Goal: Task Accomplishment & Management: Complete application form

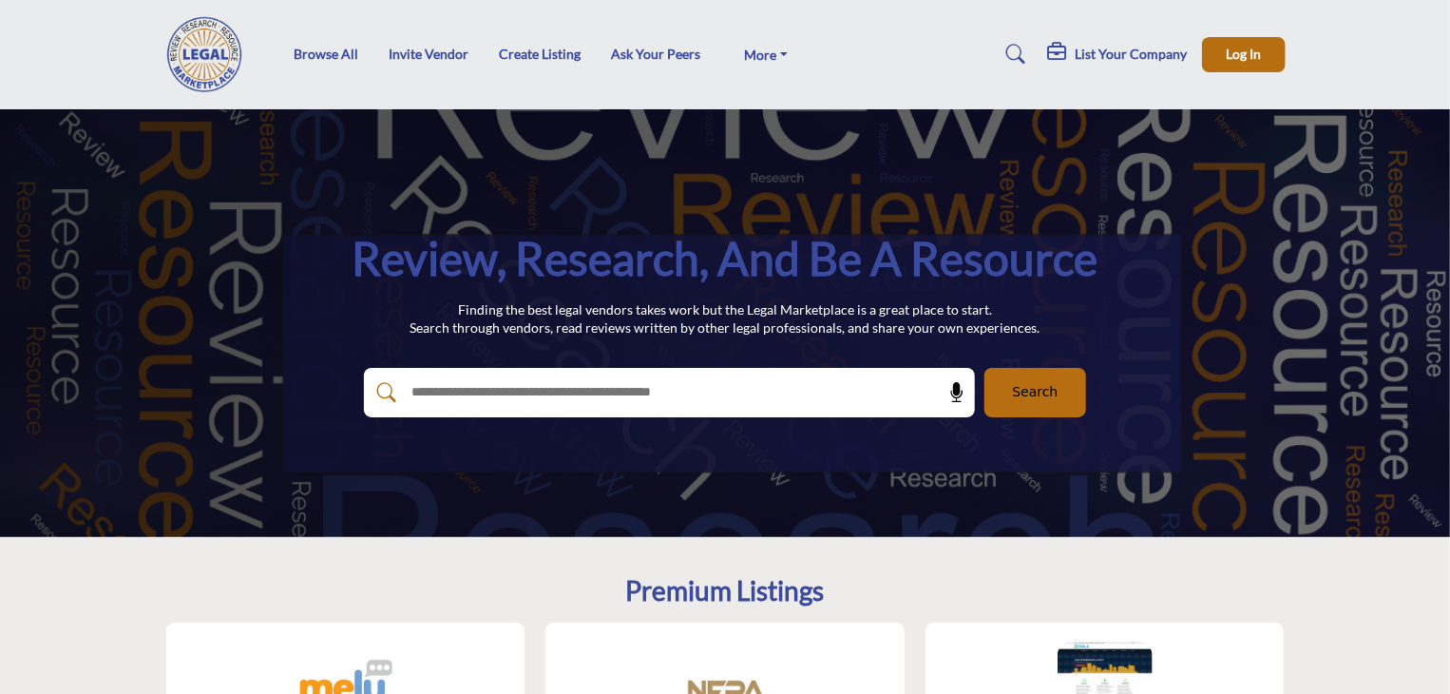
click at [1148, 60] on h5 "List Your Company" at bounding box center [1132, 54] width 112 height 17
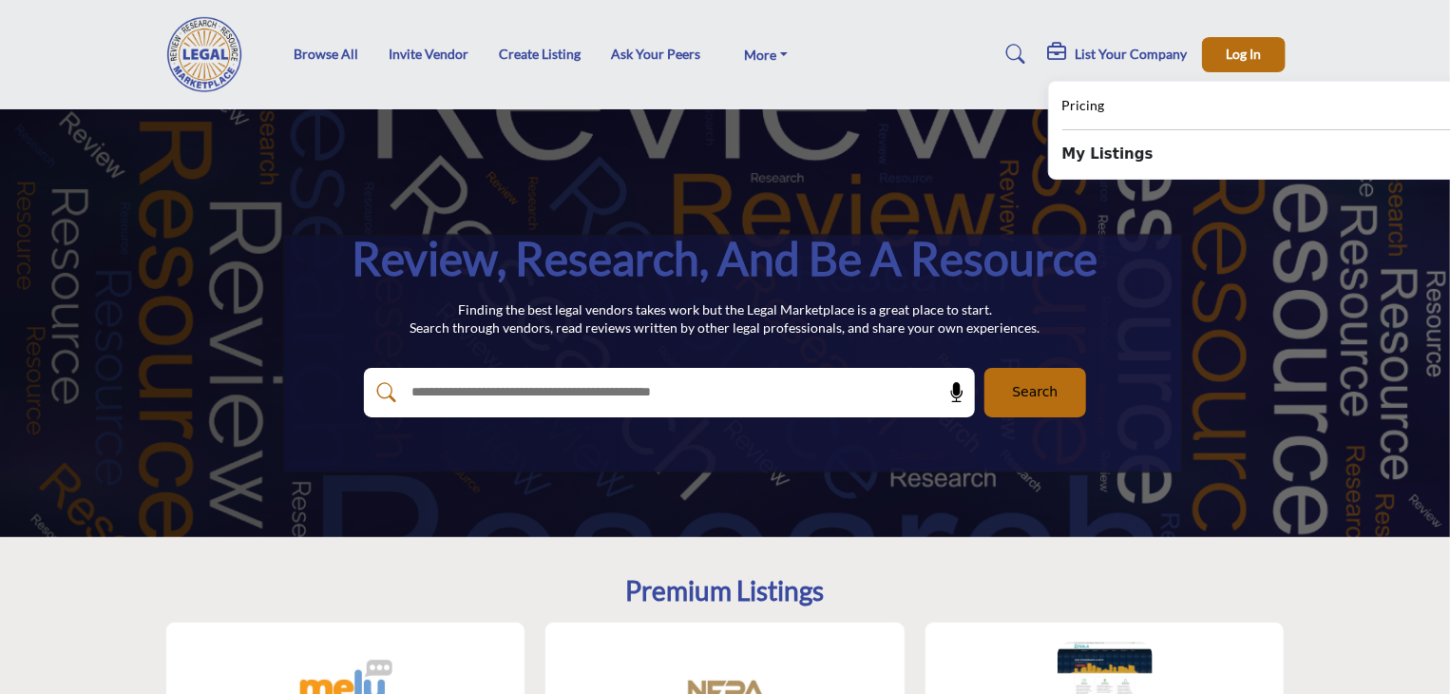
click at [1113, 155] on b "My Listings" at bounding box center [1107, 154] width 91 height 22
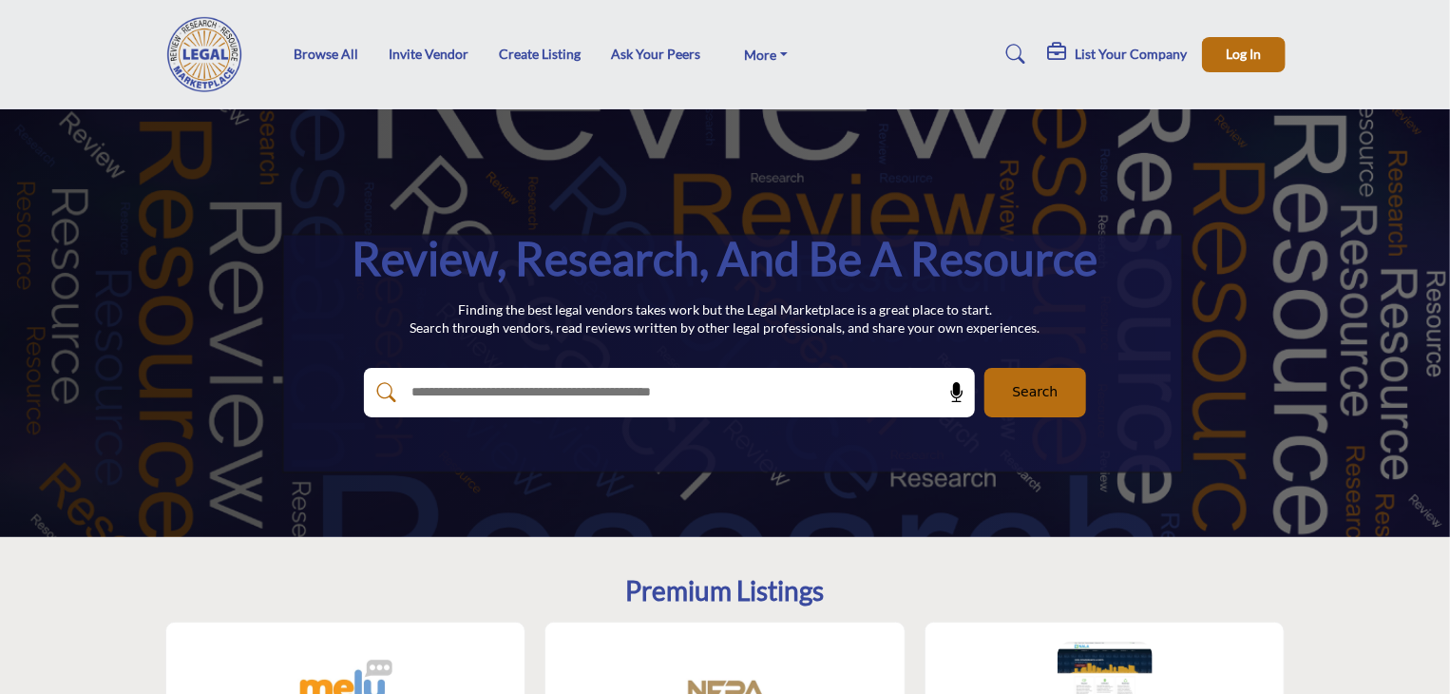
click at [1164, 48] on h5 "List Your Company" at bounding box center [1132, 54] width 112 height 17
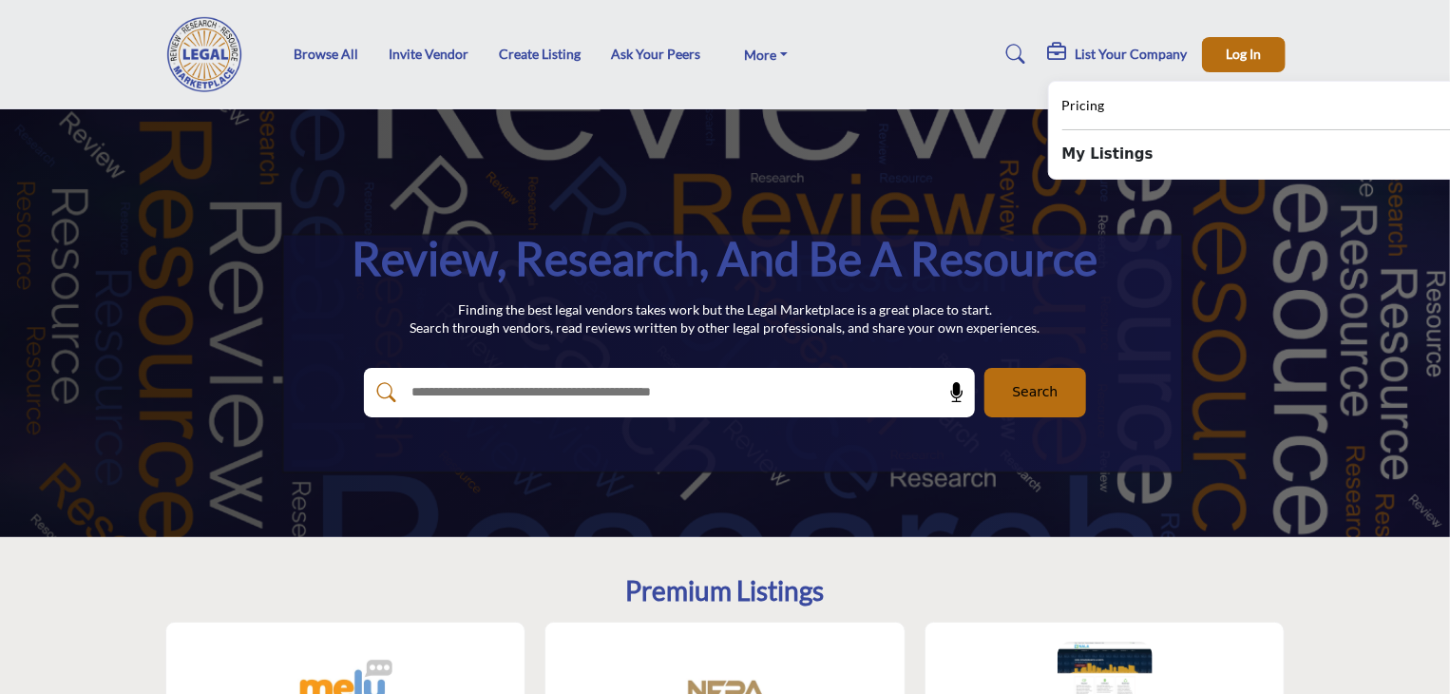
click at [1117, 157] on b "My Listings" at bounding box center [1107, 154] width 91 height 22
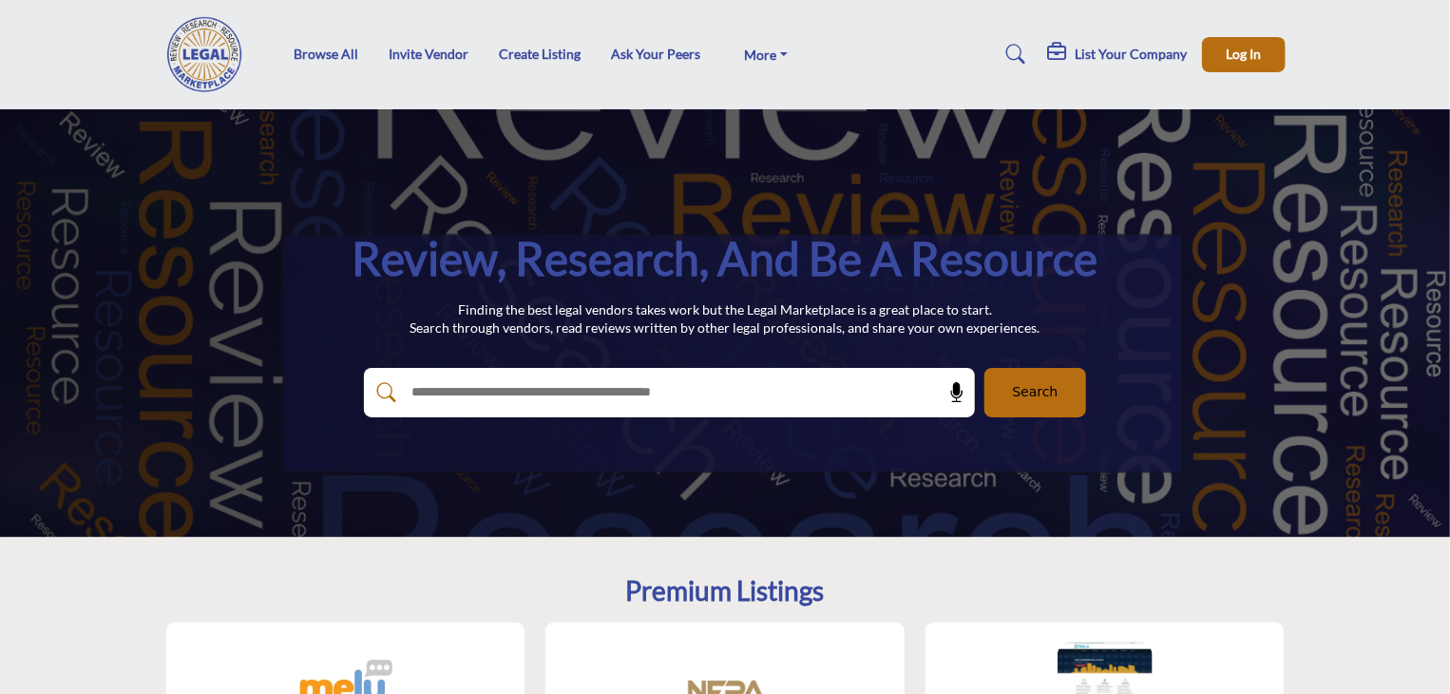
click at [1132, 49] on h5 "List Your Company" at bounding box center [1132, 54] width 112 height 17
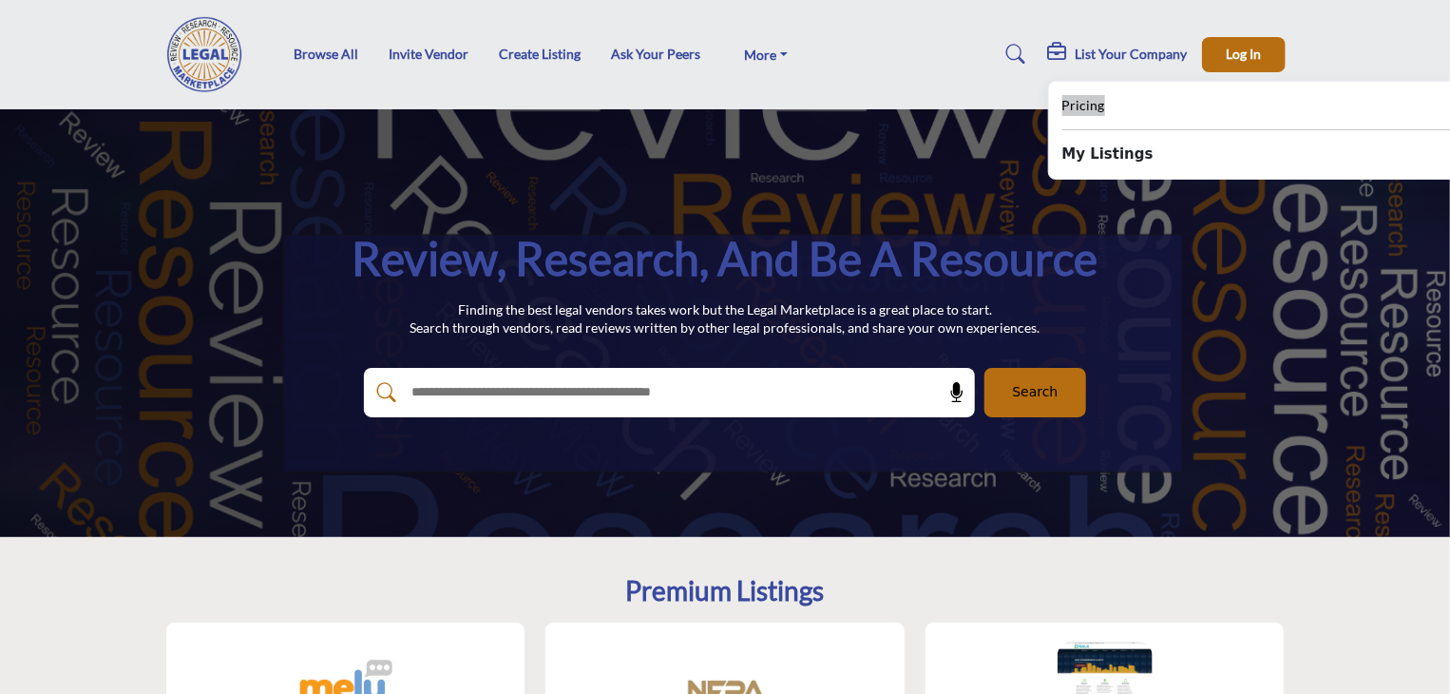
click at [1091, 106] on span "Pricing" at bounding box center [1083, 105] width 43 height 16
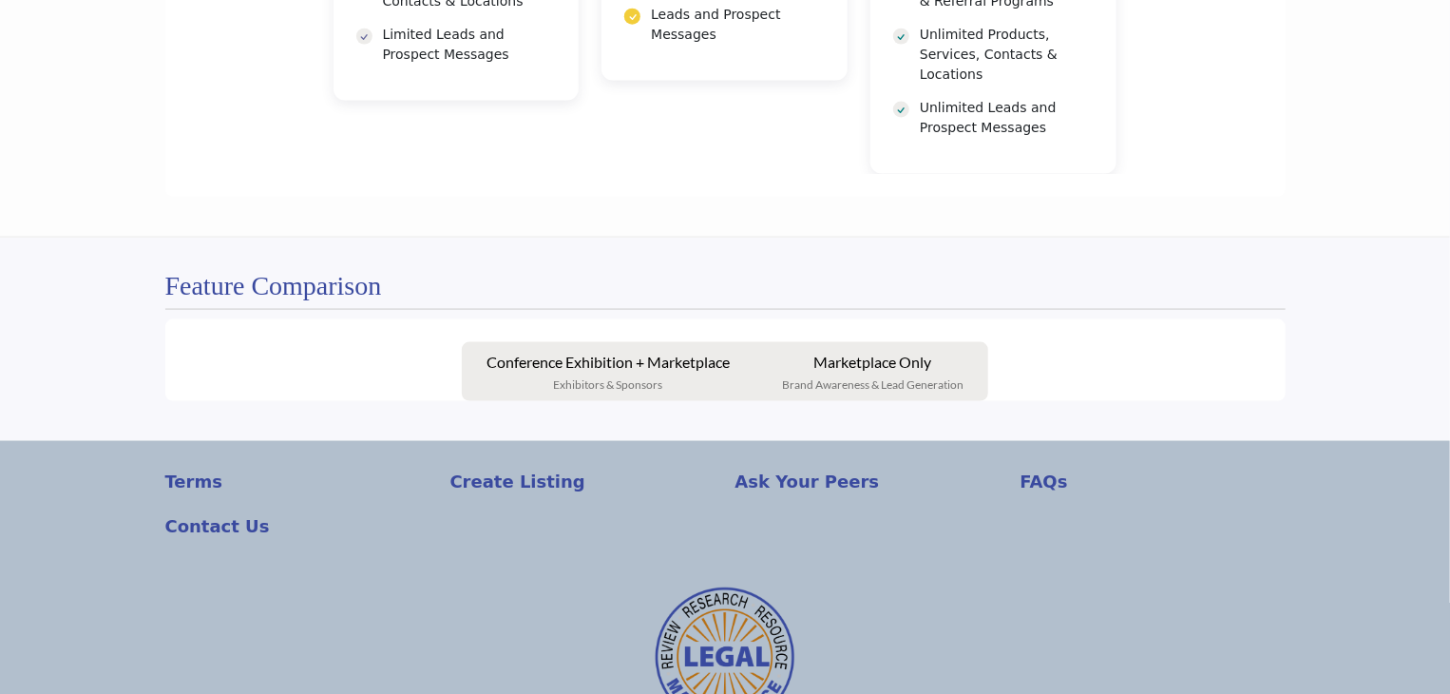
scroll to position [1330, 0]
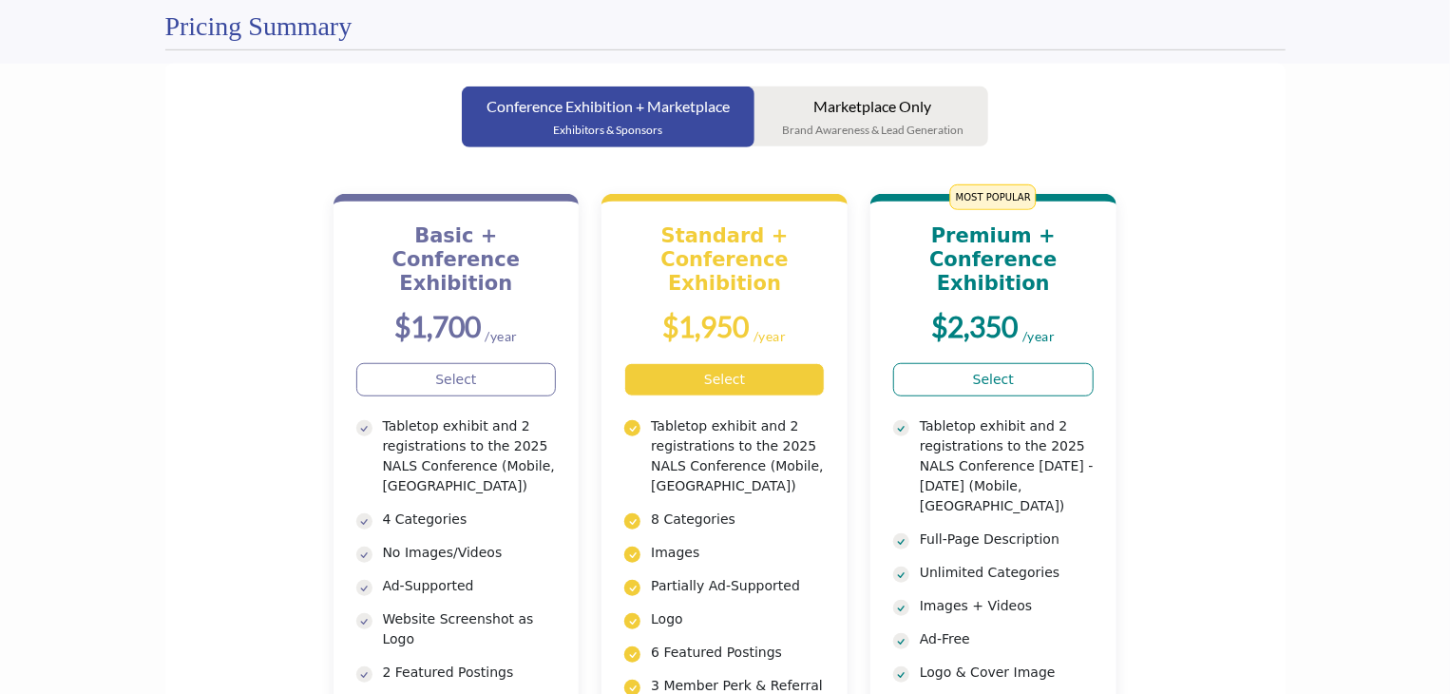
scroll to position [274, 0]
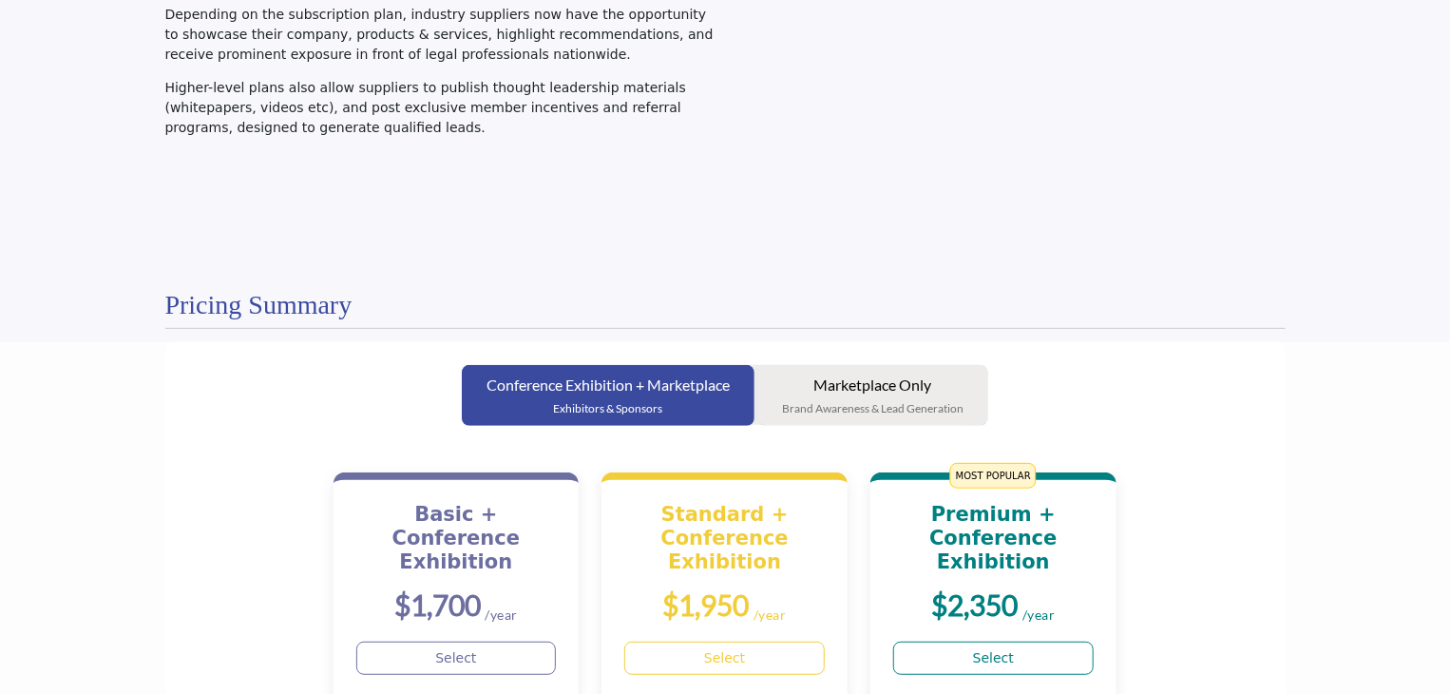
click at [833, 376] on p "Marketplace Only" at bounding box center [873, 384] width 182 height 23
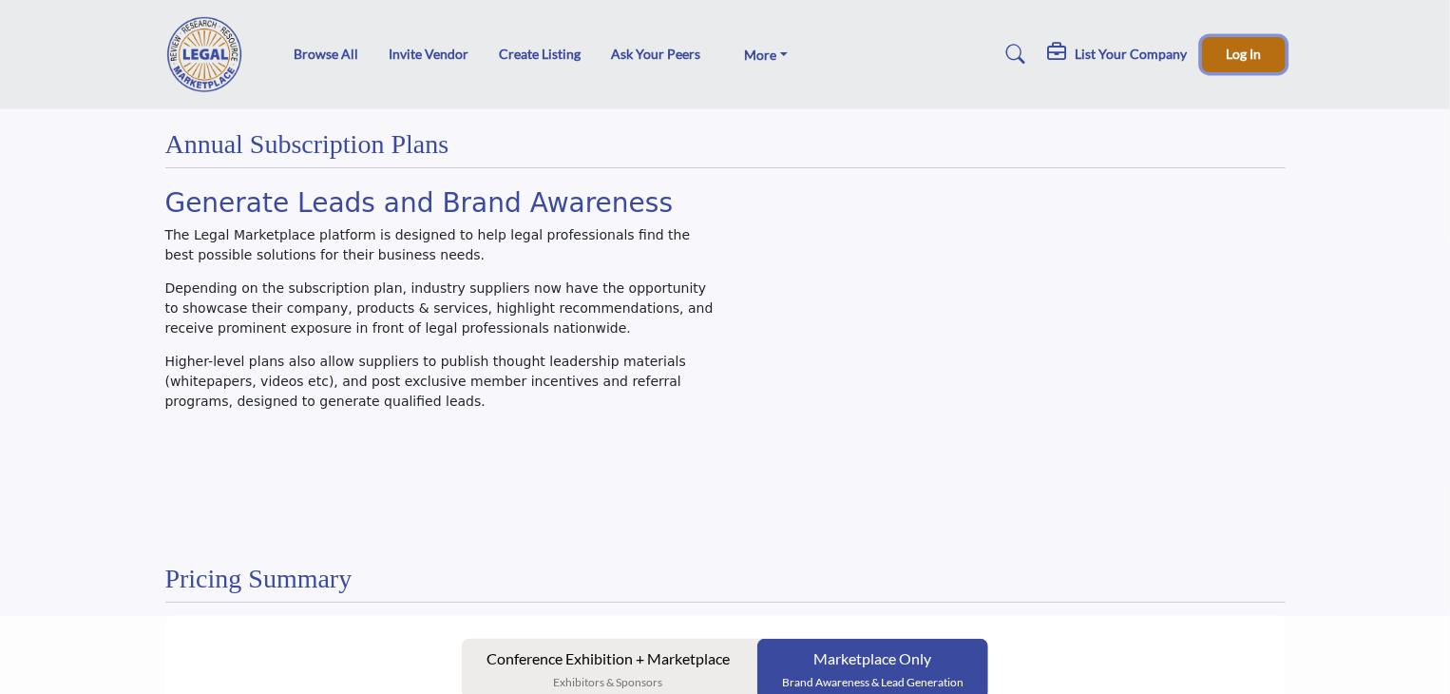
click at [1239, 57] on span "Log In" at bounding box center [1243, 54] width 35 height 16
click at [545, 55] on link "Create Listing" at bounding box center [540, 54] width 82 height 16
click at [544, 54] on link "Create Listing" at bounding box center [540, 54] width 82 height 16
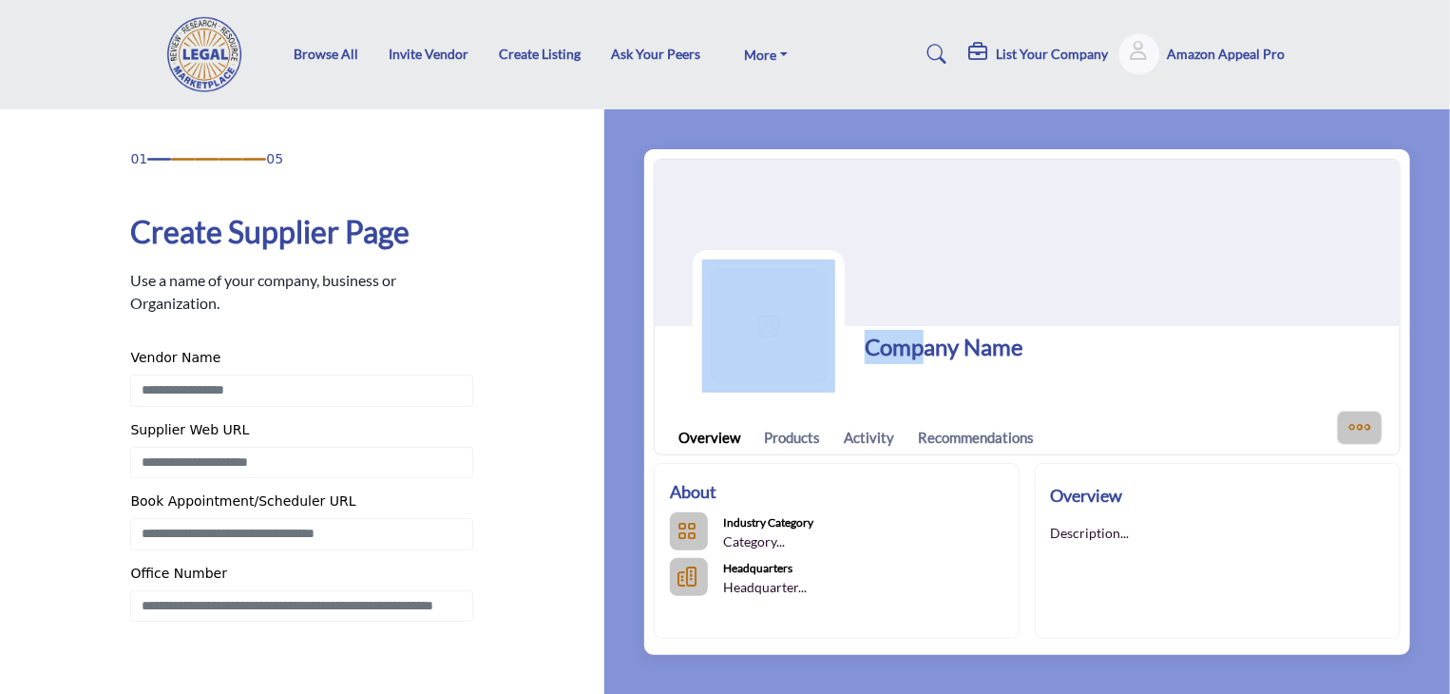
drag, startPoint x: 928, startPoint y: 356, endPoint x: 885, endPoint y: 360, distance: 42.9
click at [870, 360] on h1 "Company Name" at bounding box center [944, 347] width 159 height 34
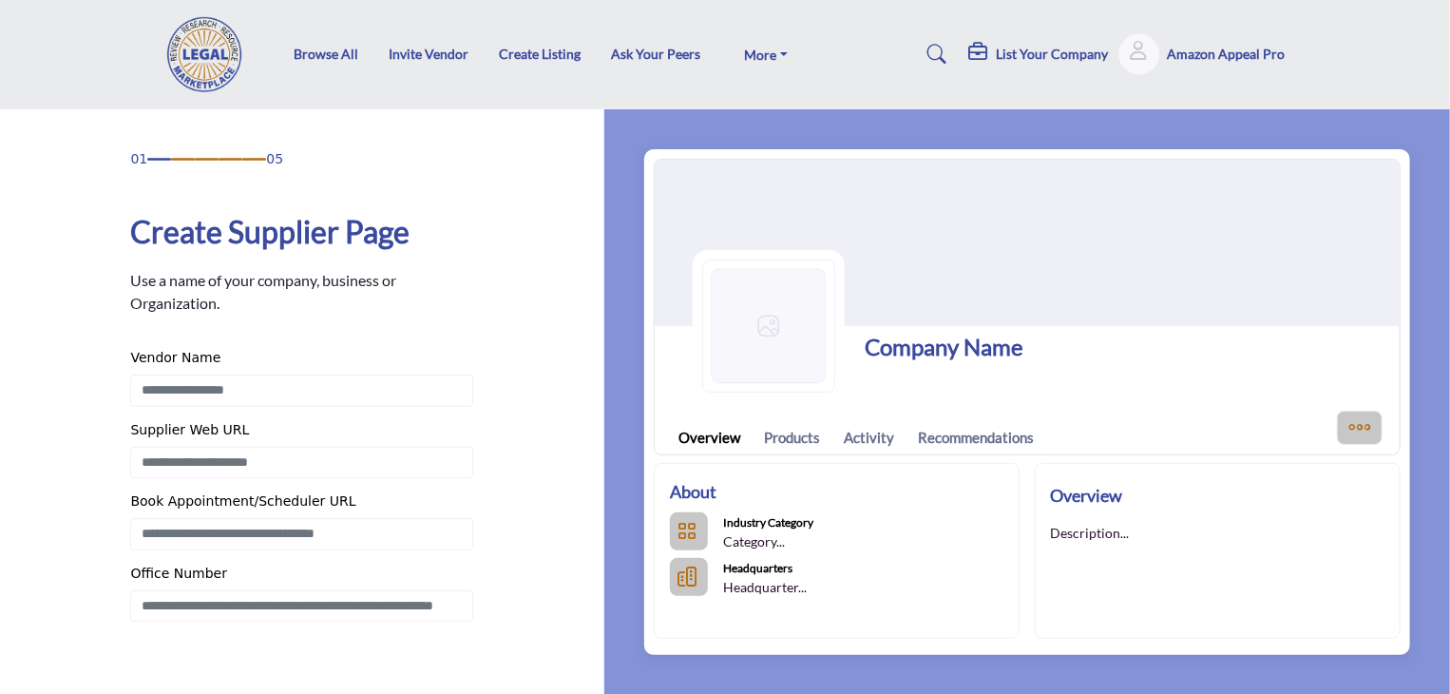
click at [985, 337] on h1 "Company Name" at bounding box center [944, 347] width 159 height 34
click at [985, 343] on h1 "Company Name" at bounding box center [944, 347] width 159 height 34
drag, startPoint x: 985, startPoint y: 343, endPoint x: 992, endPoint y: 354, distance: 12.4
click at [987, 345] on h1 "Company Name" at bounding box center [944, 347] width 159 height 34
click at [1370, 411] on button "More Options" at bounding box center [1360, 428] width 46 height 34
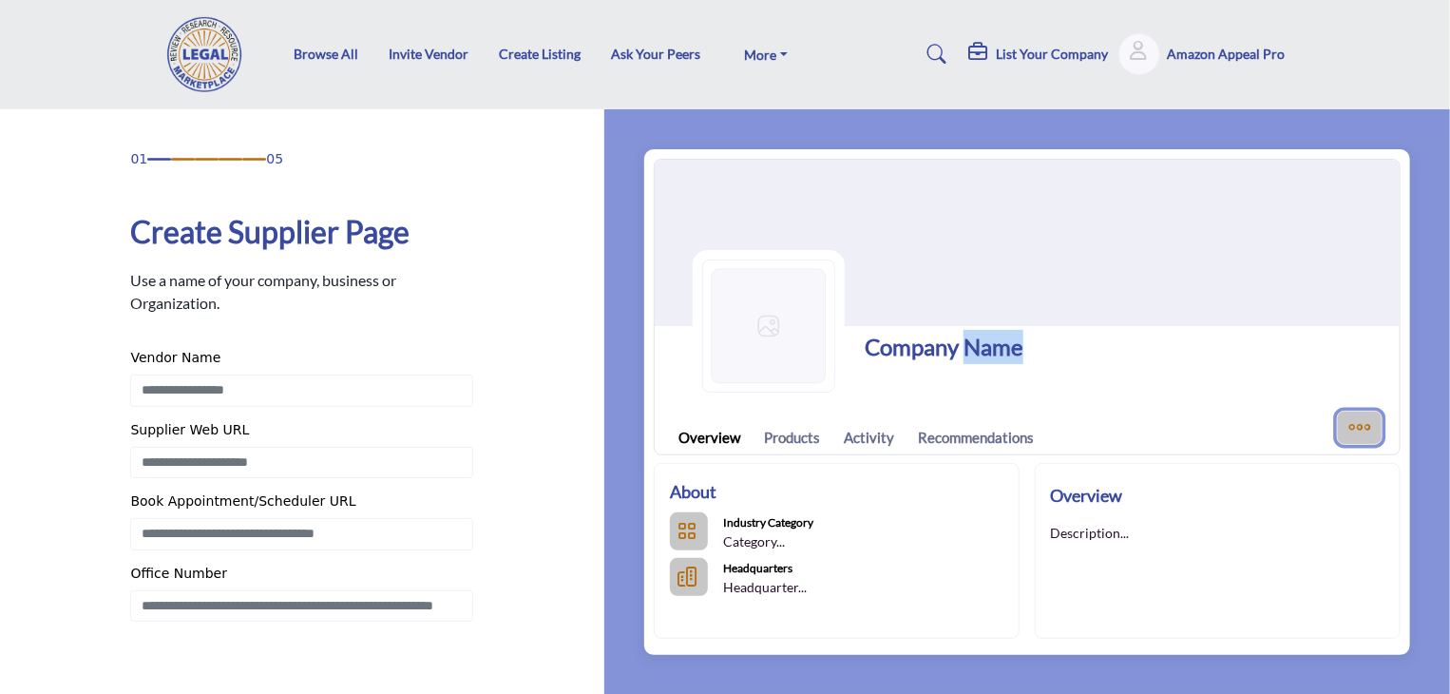
click at [1370, 418] on icon "More Options" at bounding box center [1360, 427] width 25 height 25
click at [1232, 47] on h5 "Amazon Appeal Pro" at bounding box center [1227, 54] width 118 height 19
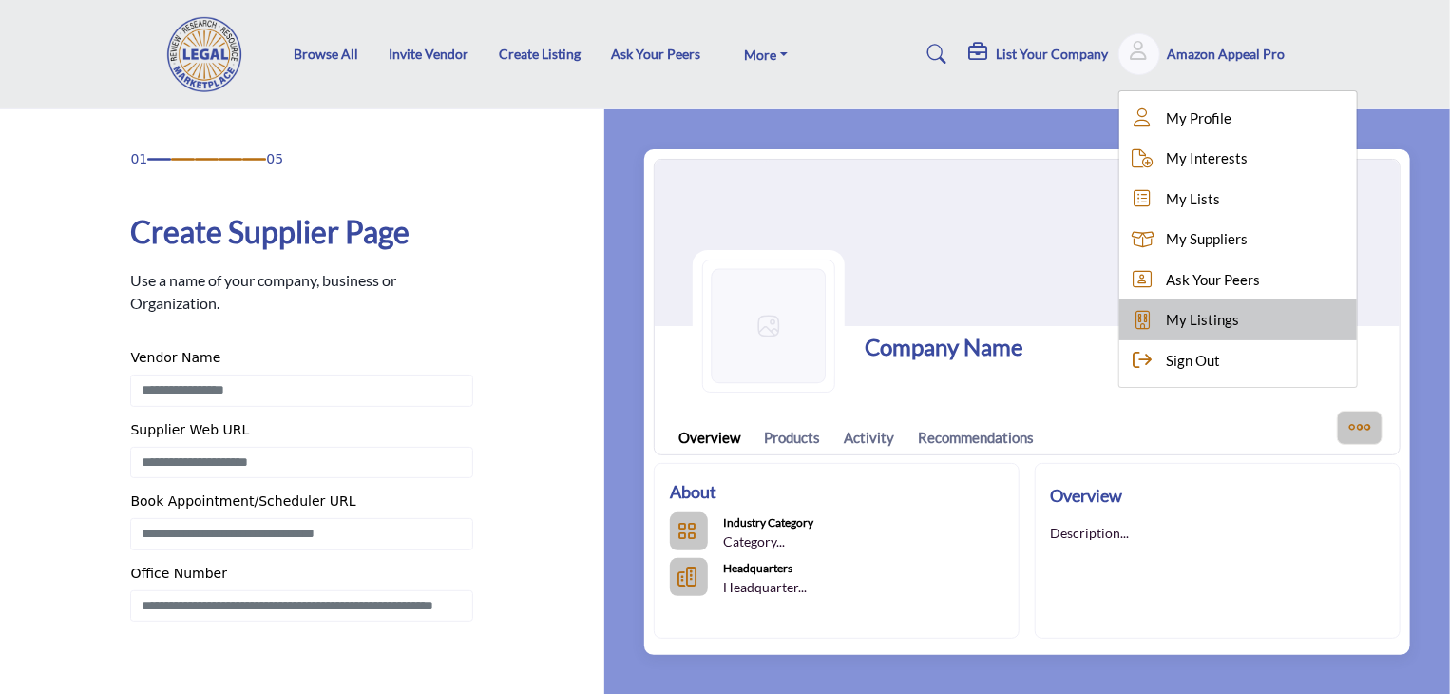
click at [1204, 313] on span "My Listings" at bounding box center [1203, 320] width 73 height 22
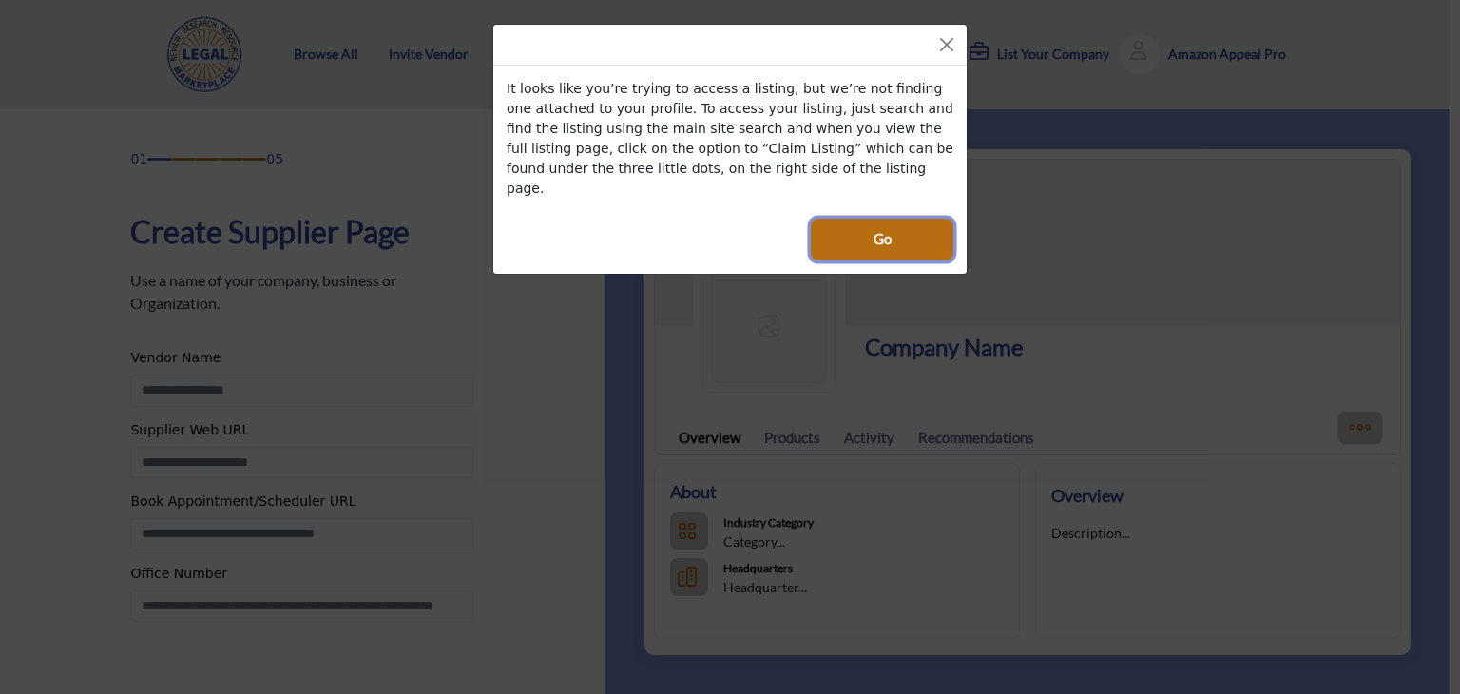
click at [887, 233] on button "Go" at bounding box center [882, 240] width 143 height 42
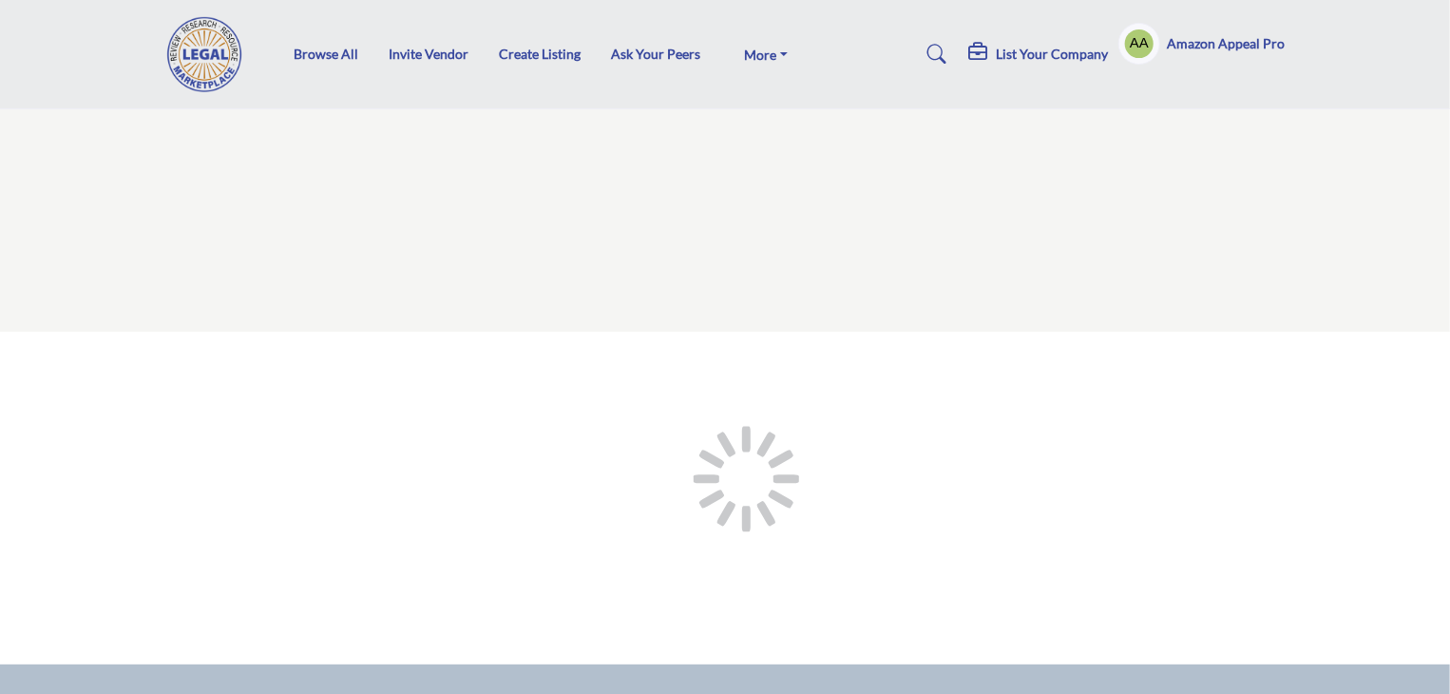
click at [0, 0] on div at bounding box center [0, 0] width 0 height 0
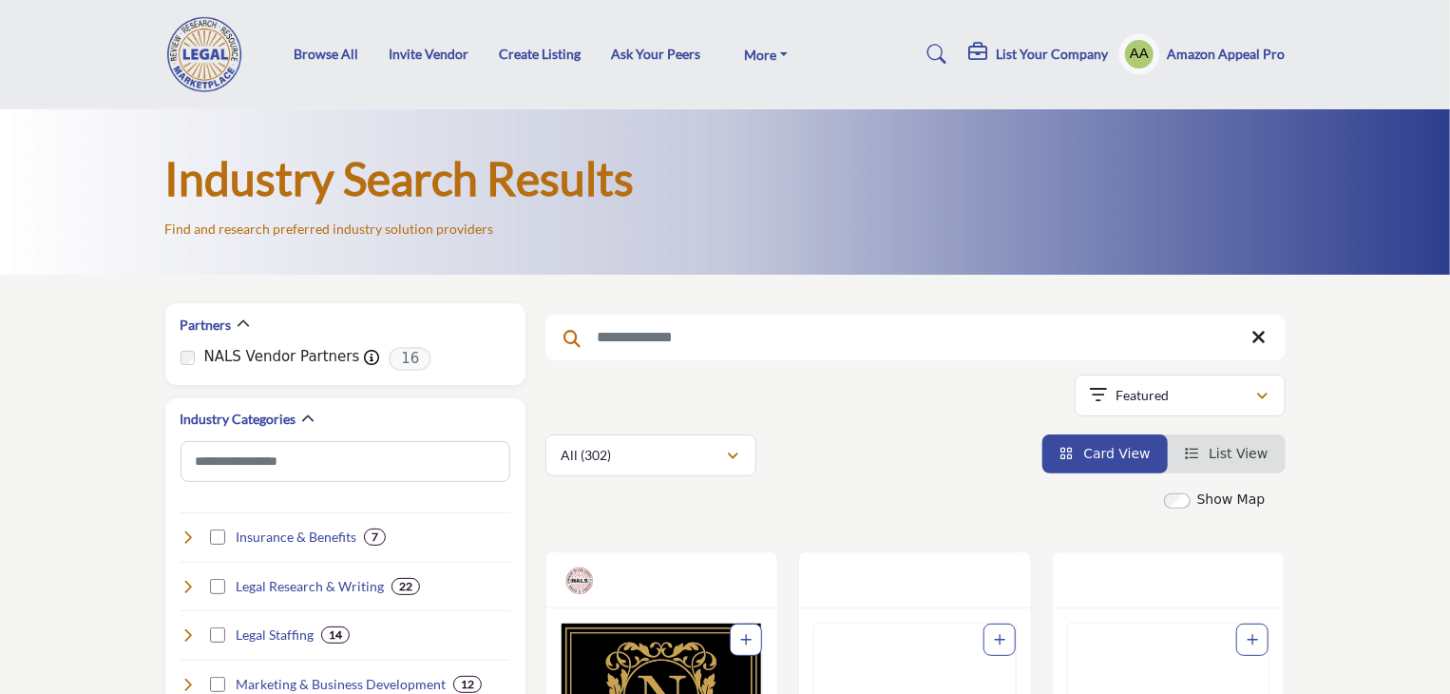
click at [1231, 48] on h5 "Amazon Appeal Pro" at bounding box center [1227, 54] width 118 height 19
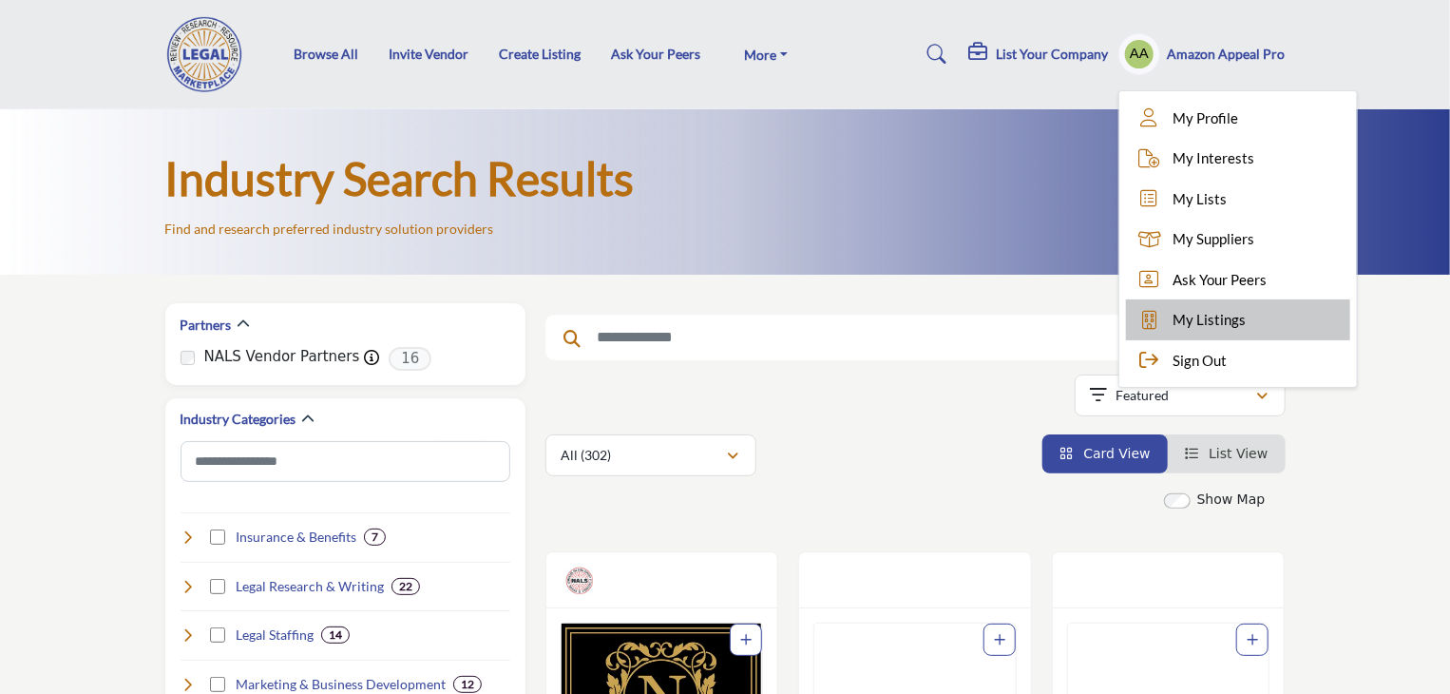
click at [1220, 316] on span "My Listings" at bounding box center [1210, 320] width 73 height 22
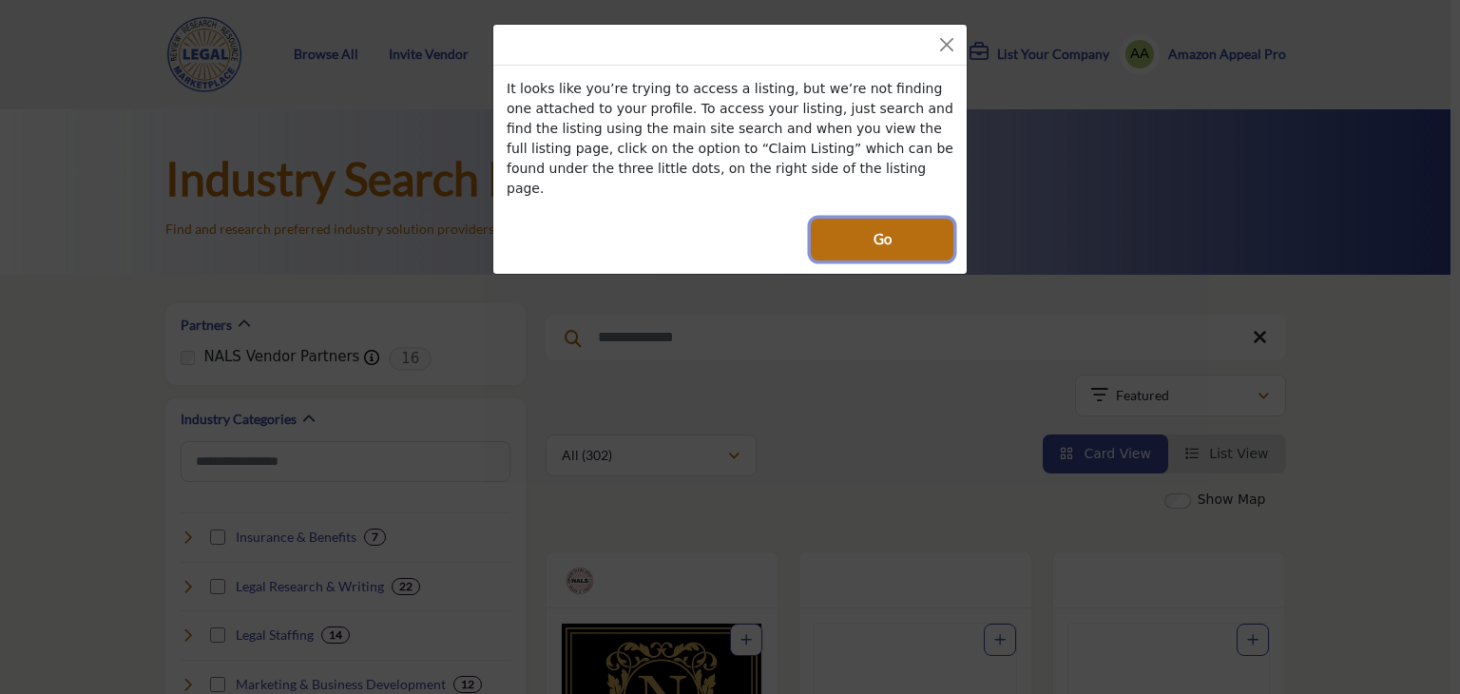
click at [913, 219] on button "Go" at bounding box center [882, 240] width 143 height 42
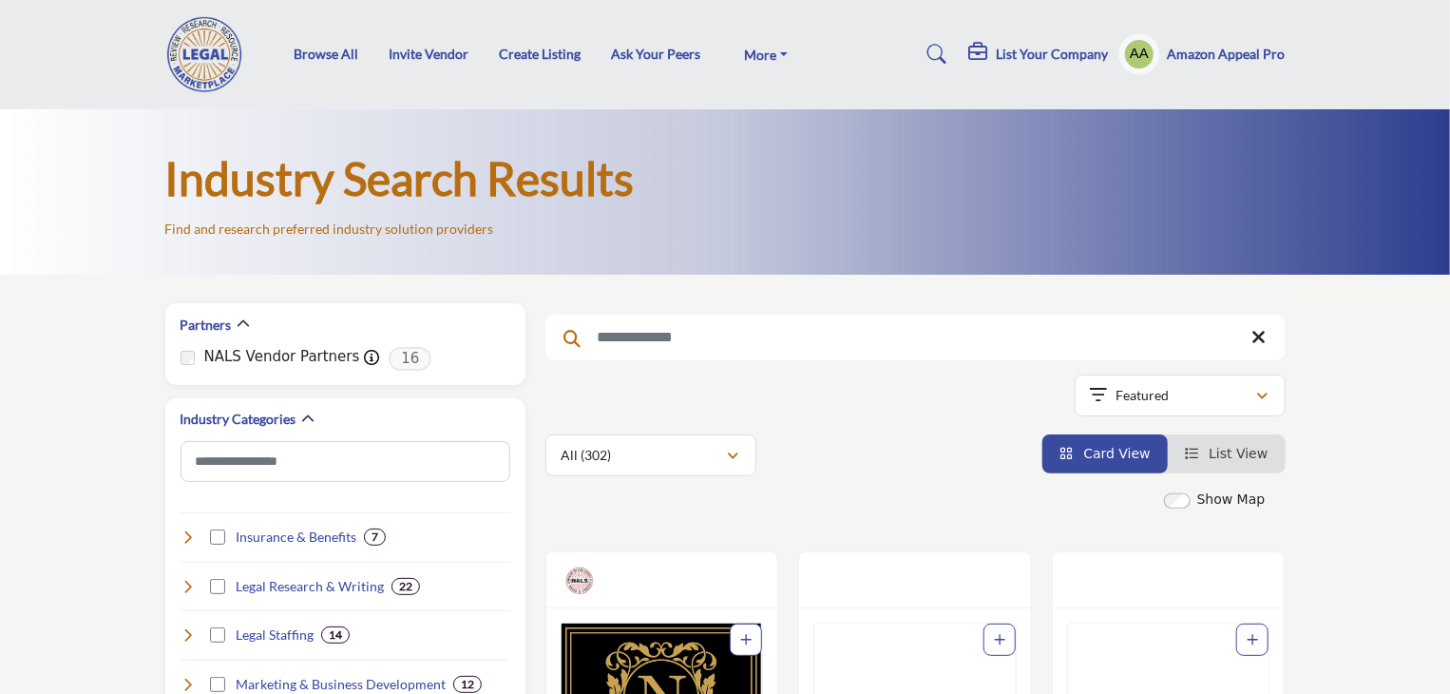
click at [529, 63] on li "Create Listing" at bounding box center [540, 54] width 82 height 21
click at [548, 60] on link "Create Listing" at bounding box center [540, 54] width 82 height 16
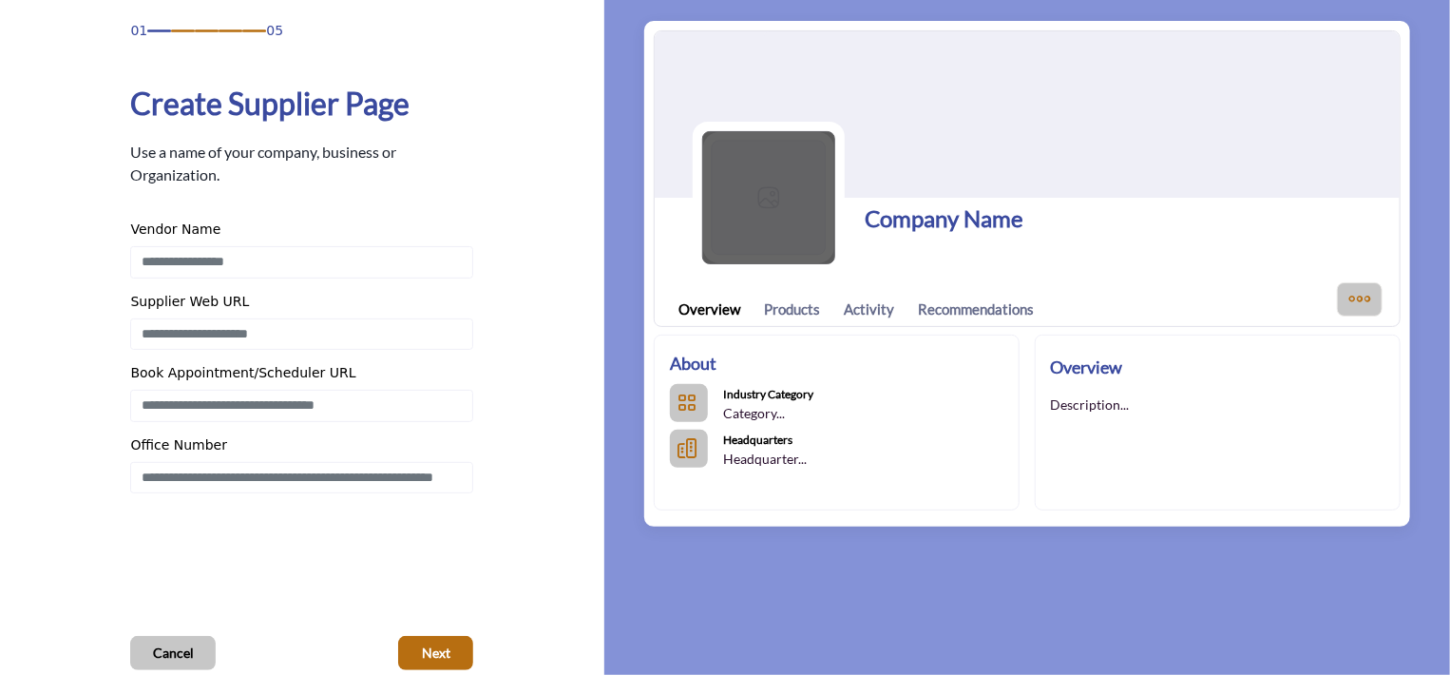
scroll to position [95, 0]
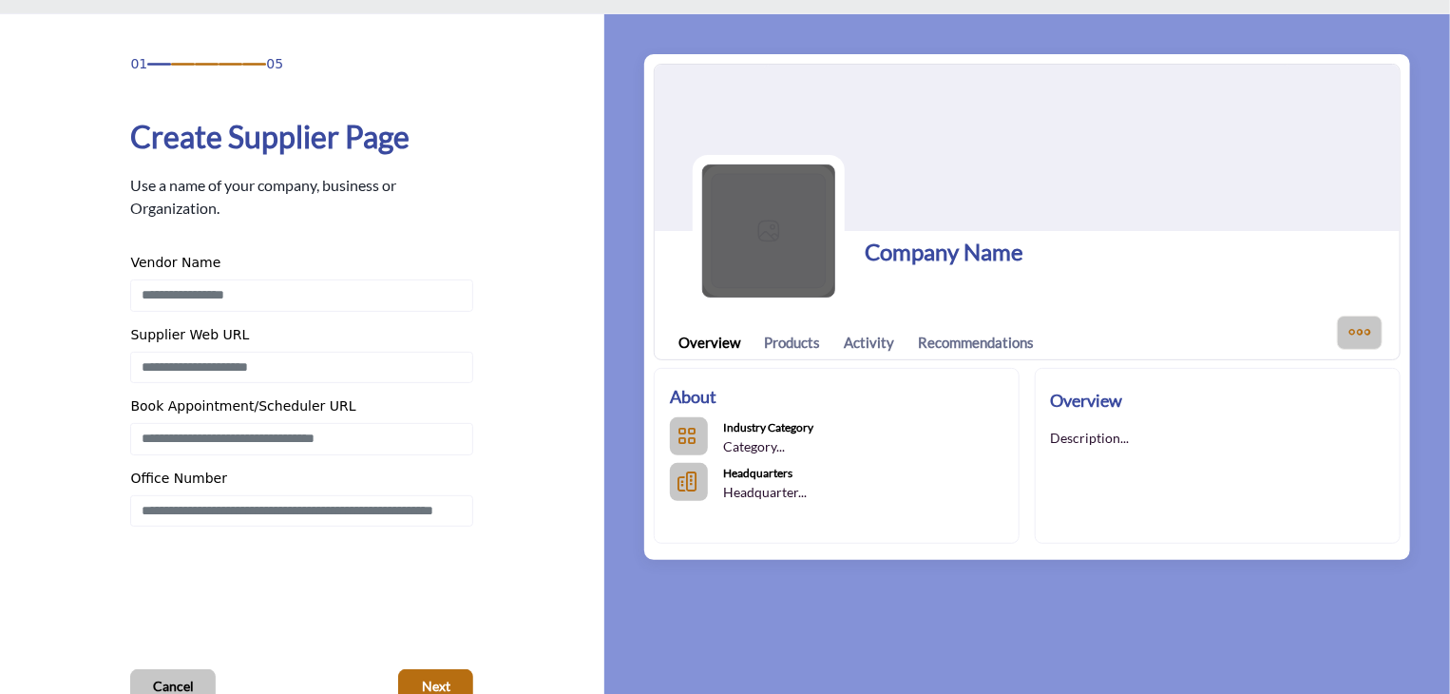
click at [734, 257] on img at bounding box center [768, 230] width 133 height 133
click at [764, 218] on img at bounding box center [768, 230] width 133 height 133
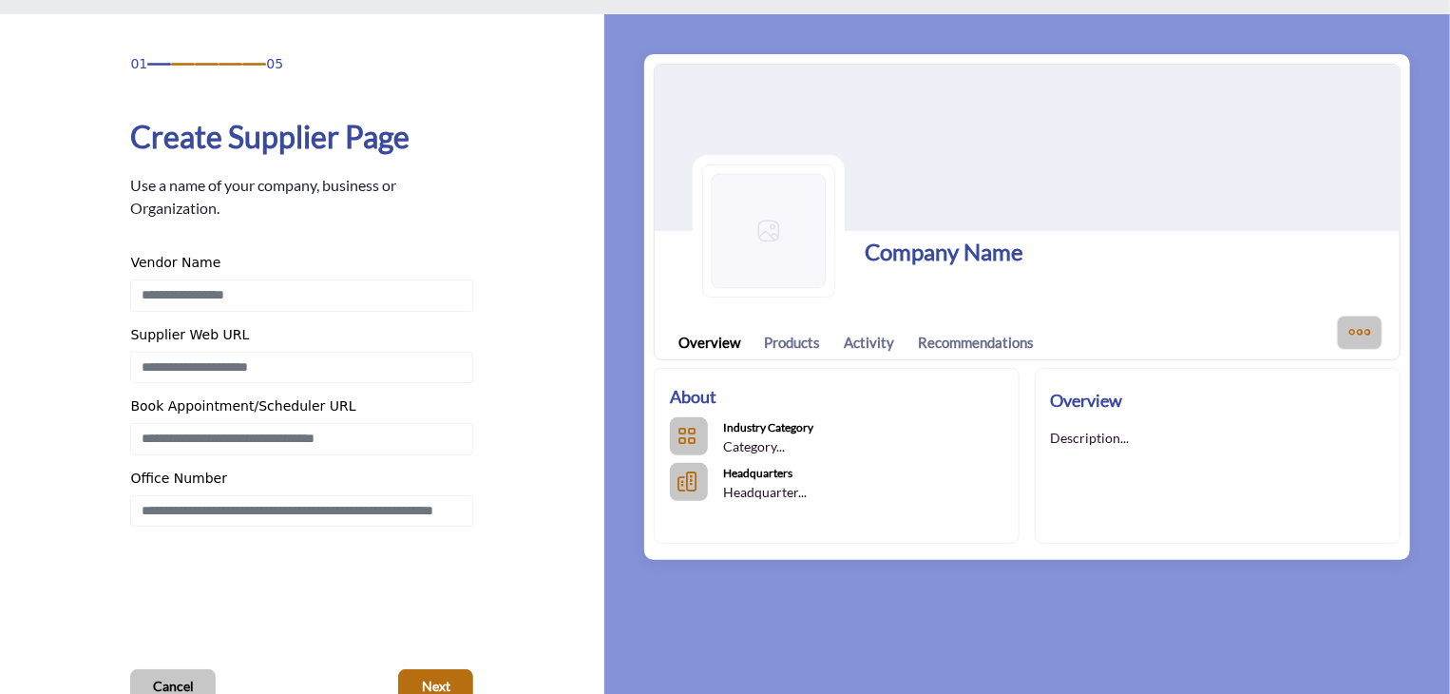
click at [243, 270] on div "Vendor Name" at bounding box center [301, 266] width 343 height 27
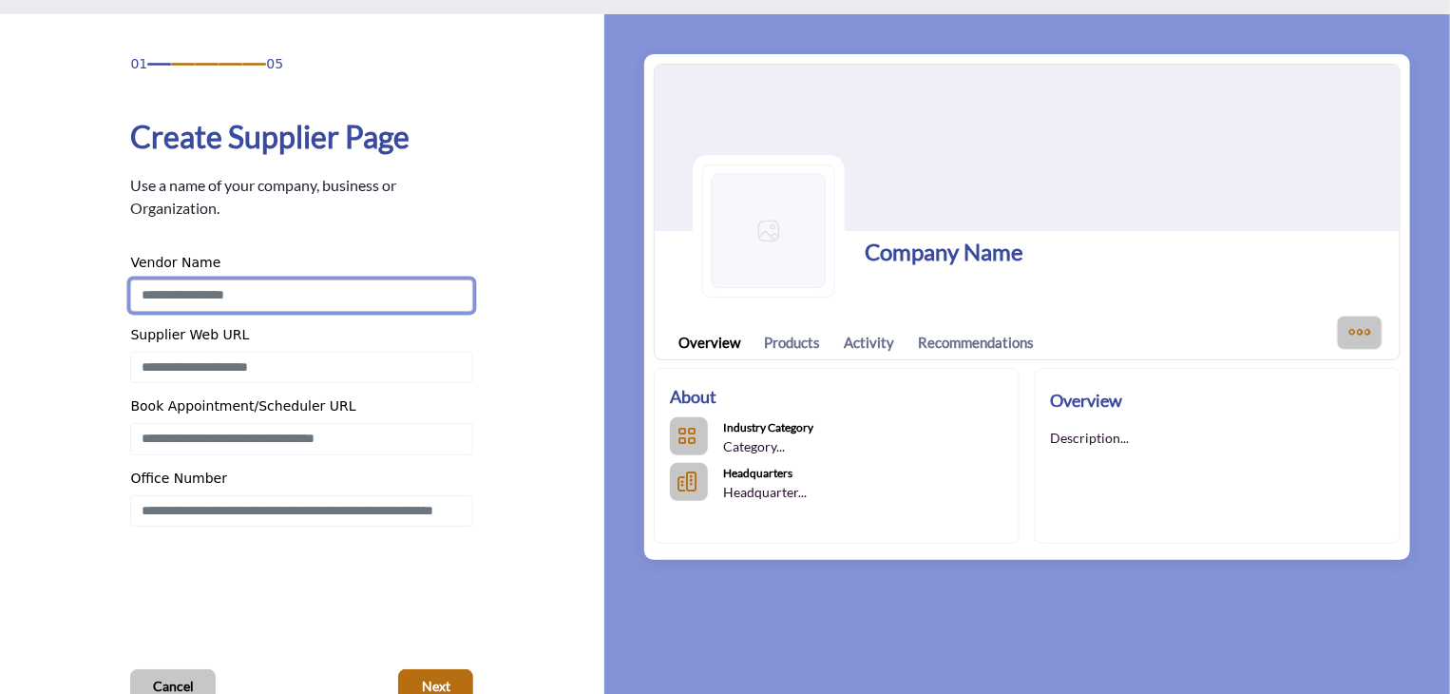
click at [245, 285] on input "Enter Vendor Name" at bounding box center [301, 295] width 343 height 32
type input "**********"
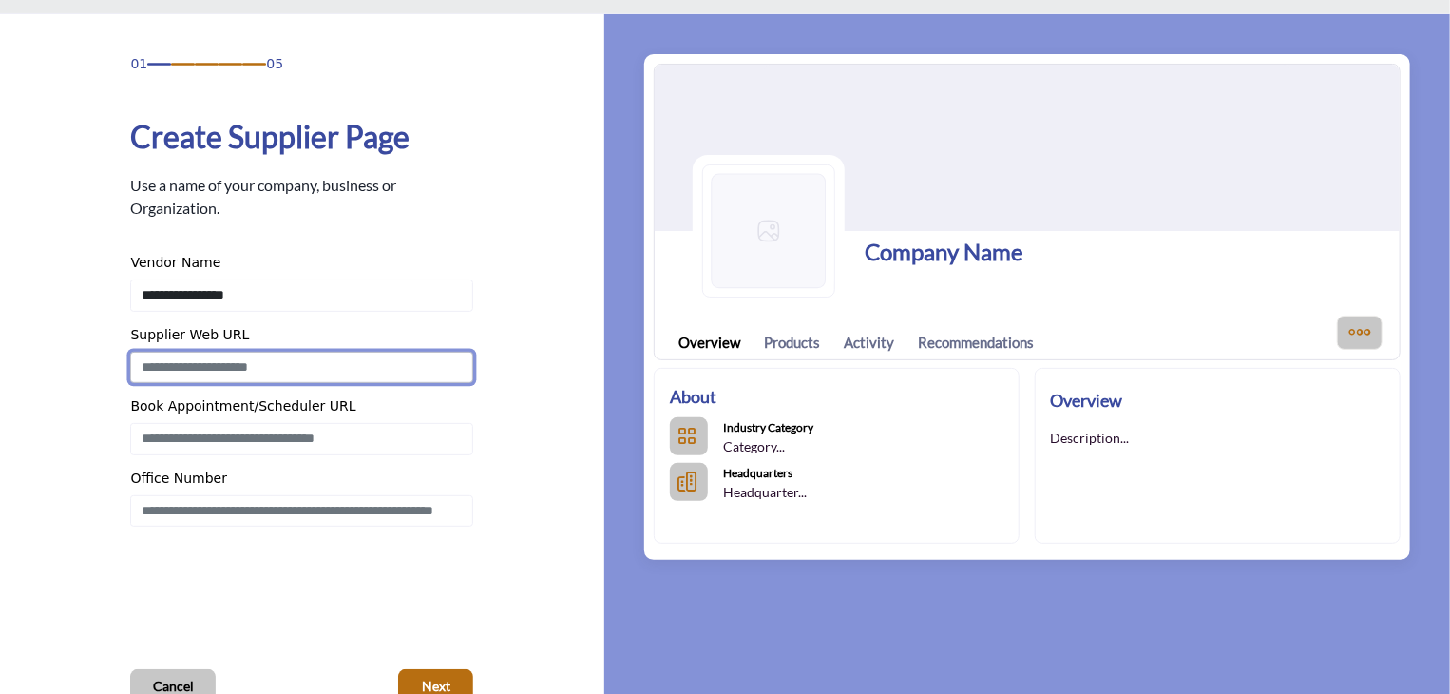
paste input "**********"
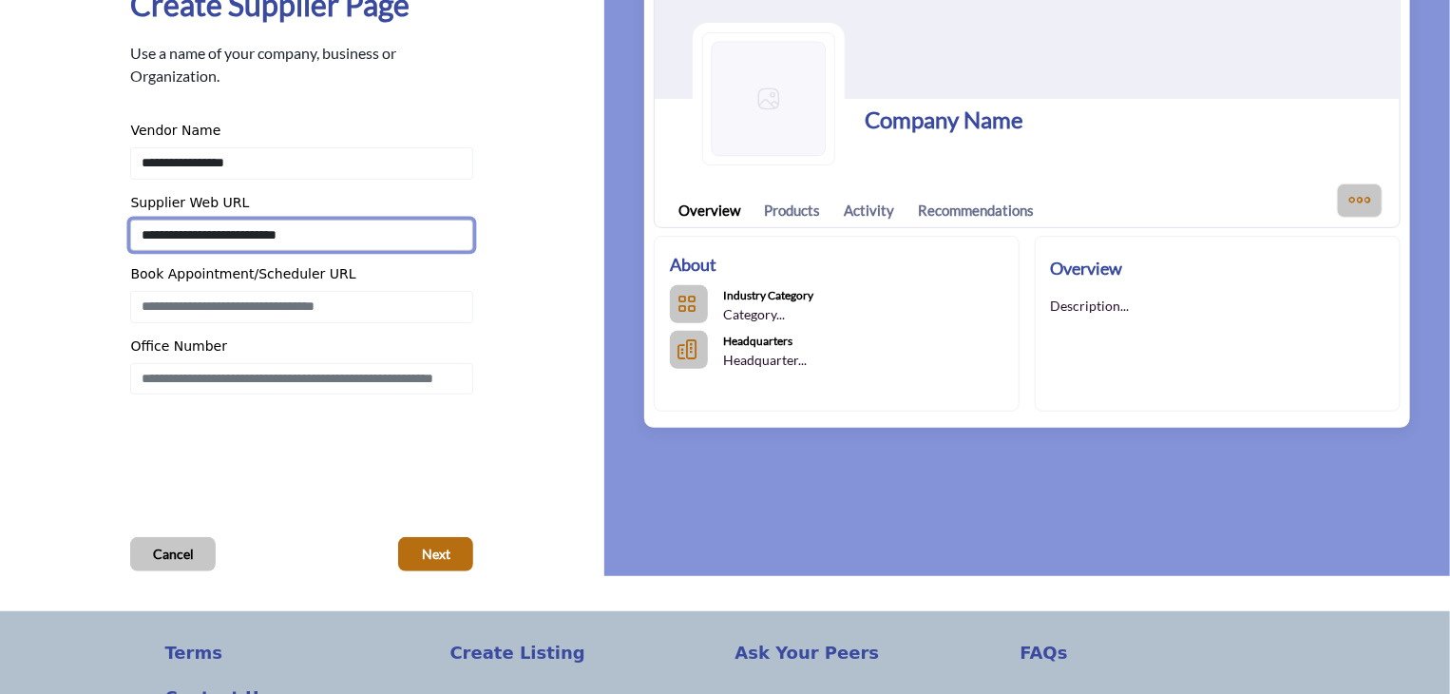
scroll to position [380, 0]
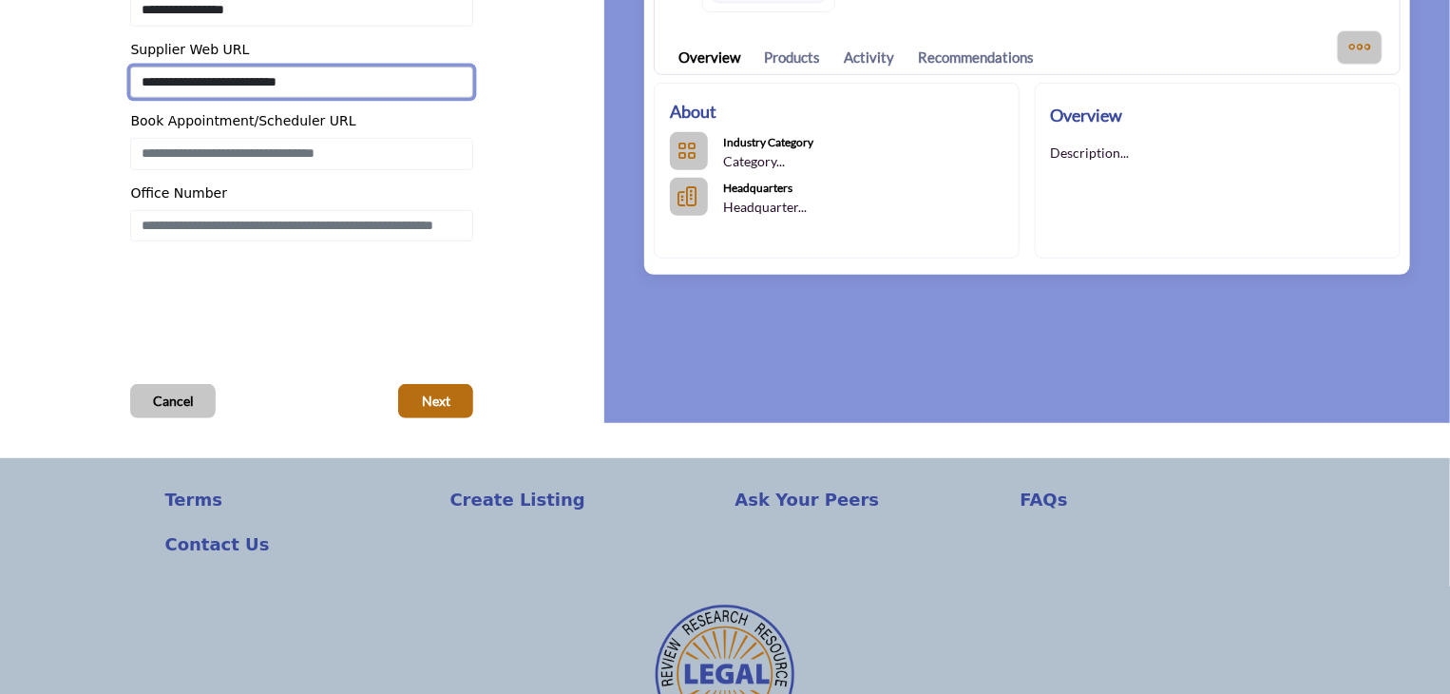
type input "**********"
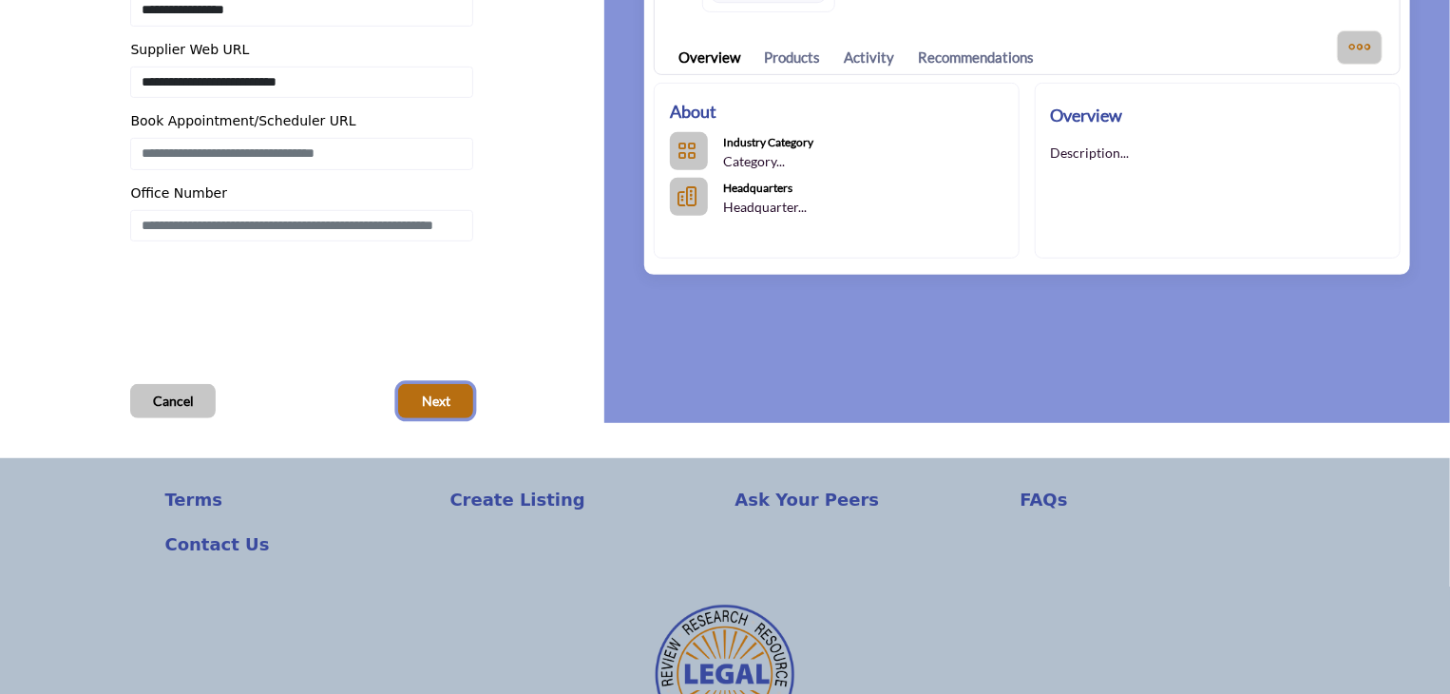
click at [421, 397] on button "Next" at bounding box center [435, 401] width 75 height 34
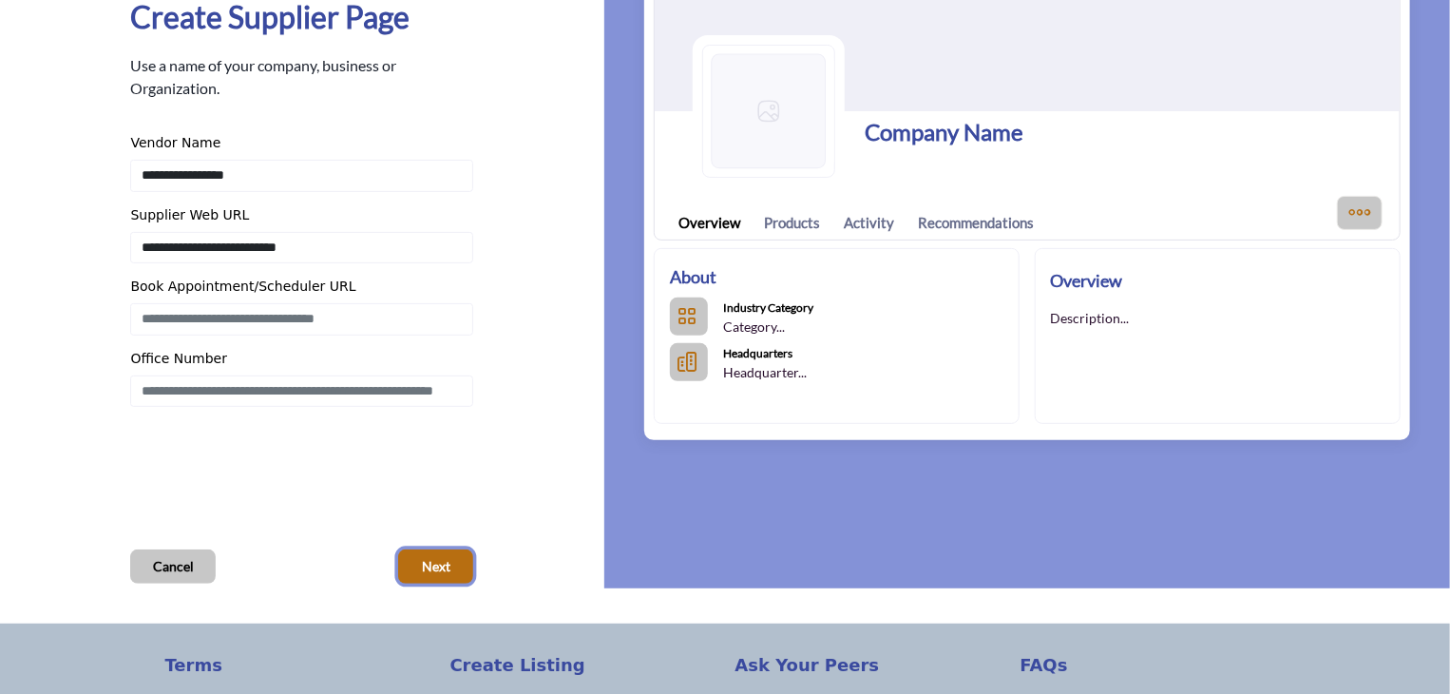
scroll to position [95, 0]
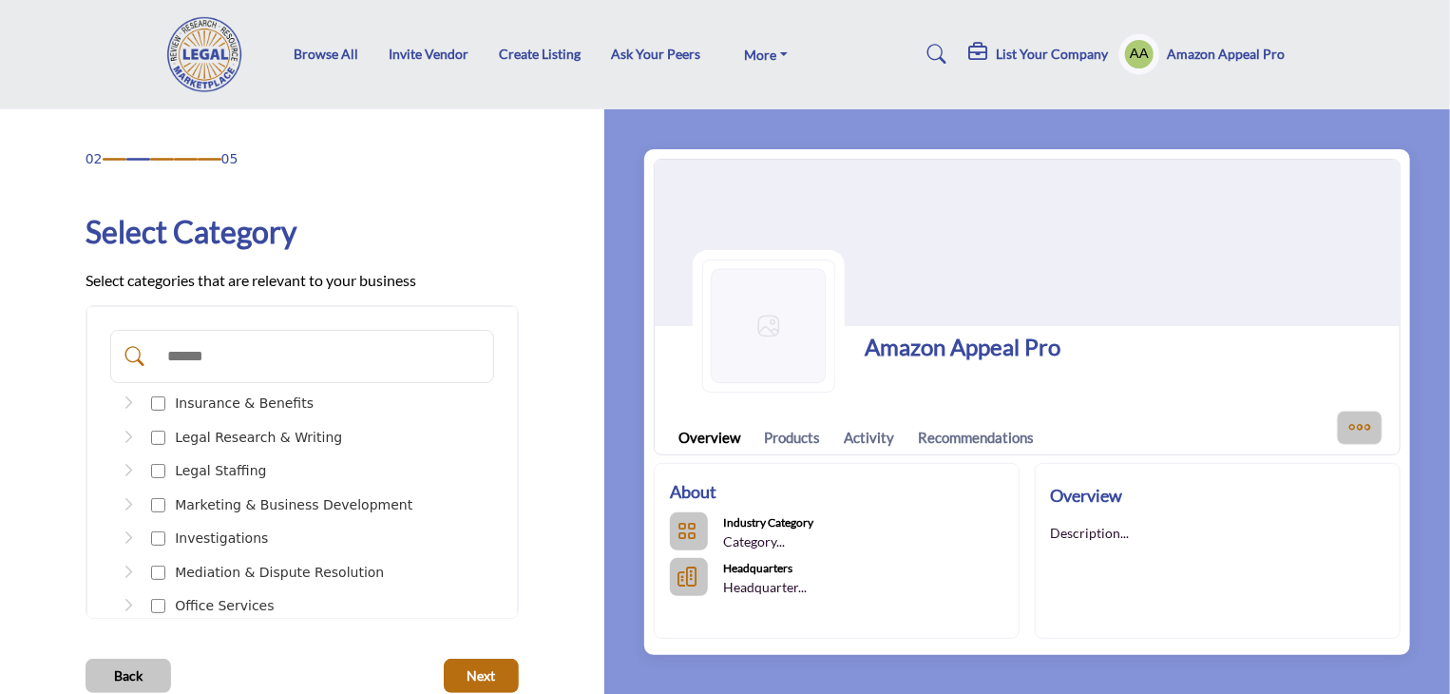
click at [208, 354] on input "Search Category" at bounding box center [322, 356] width 328 height 42
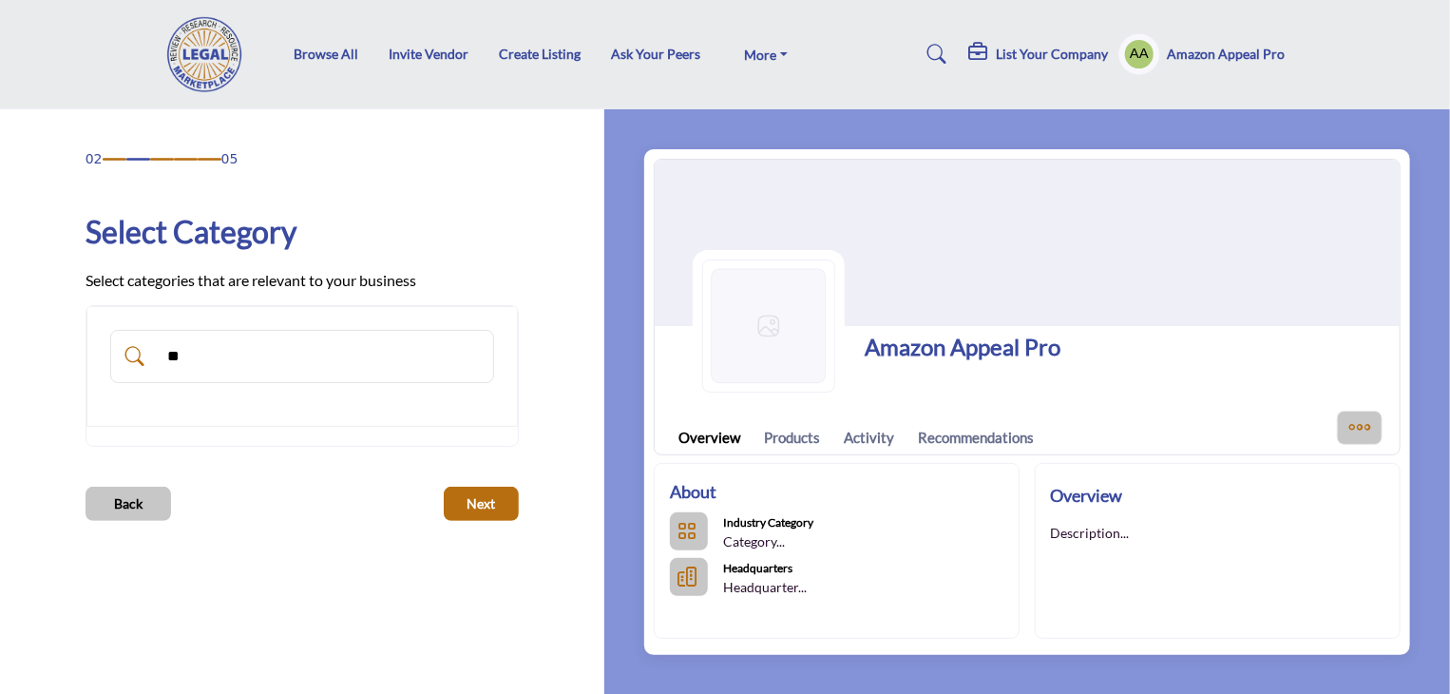
type input "*"
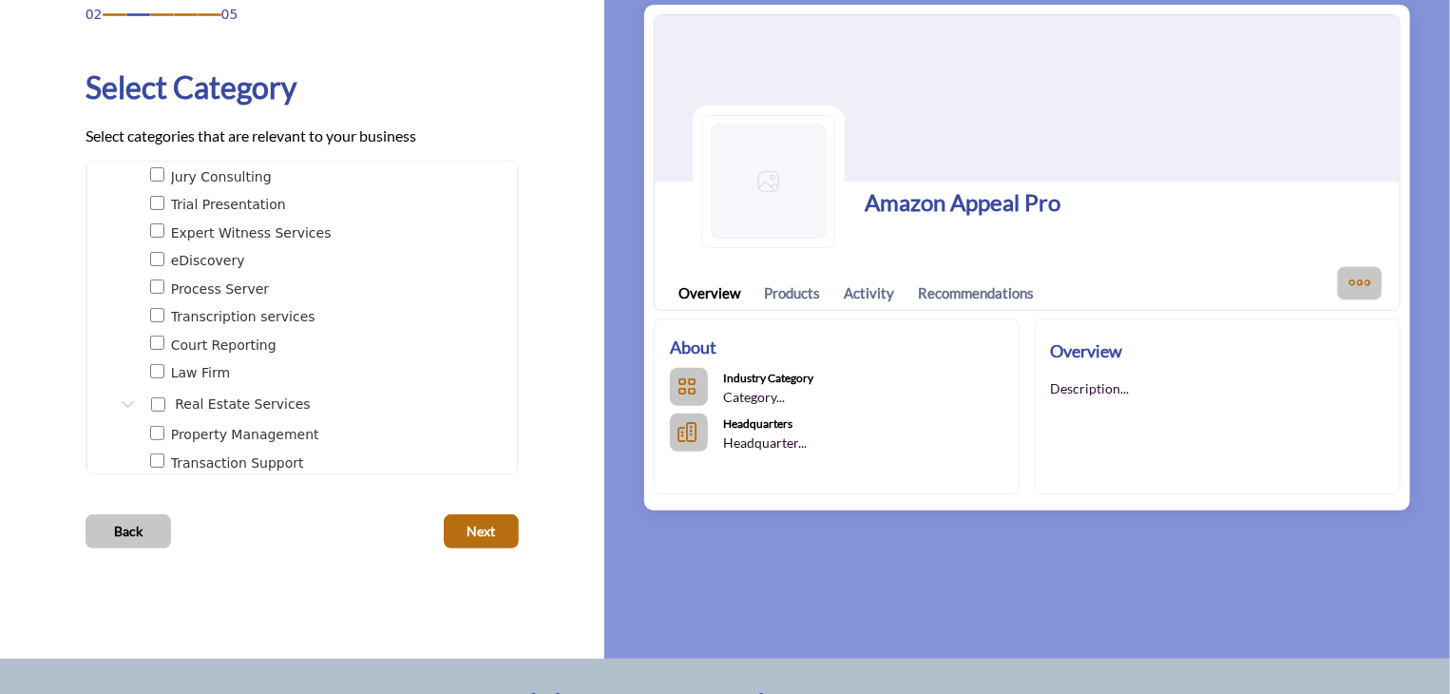
scroll to position [190, 0]
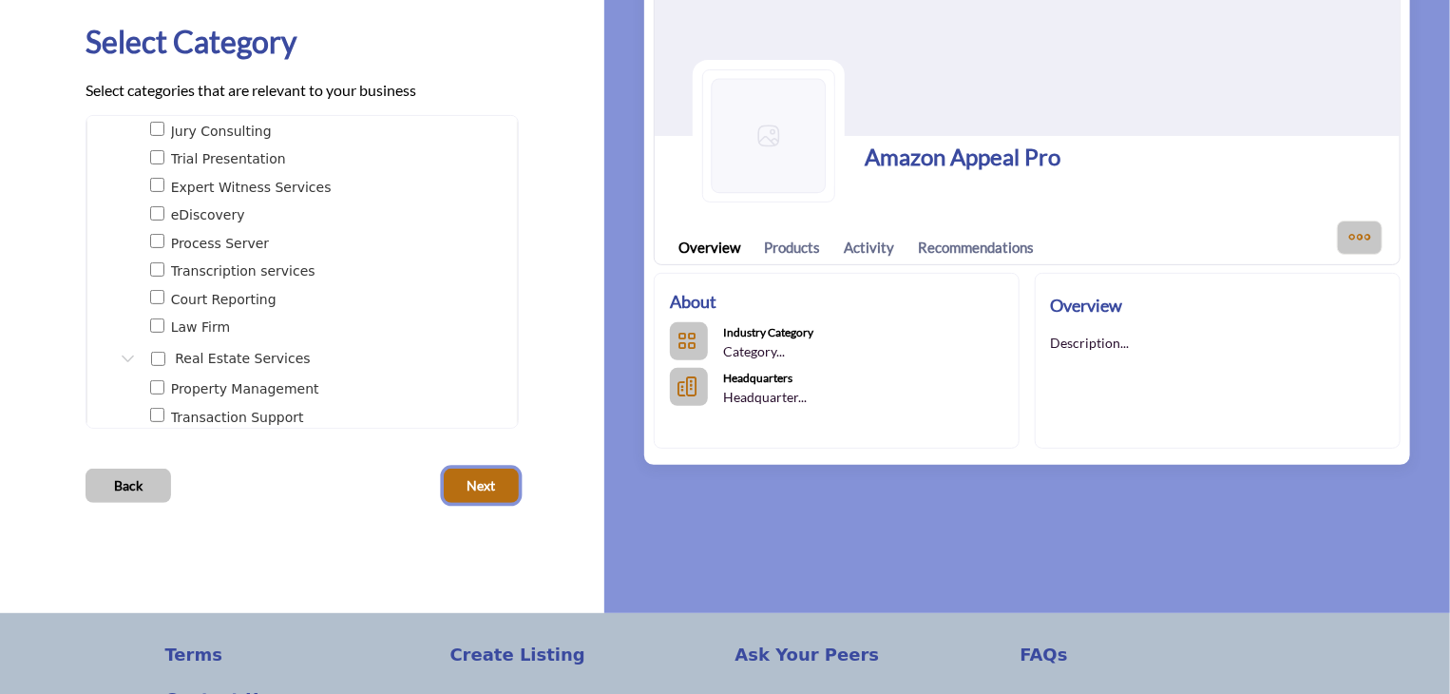
click at [487, 481] on span "Next" at bounding box center [482, 485] width 29 height 19
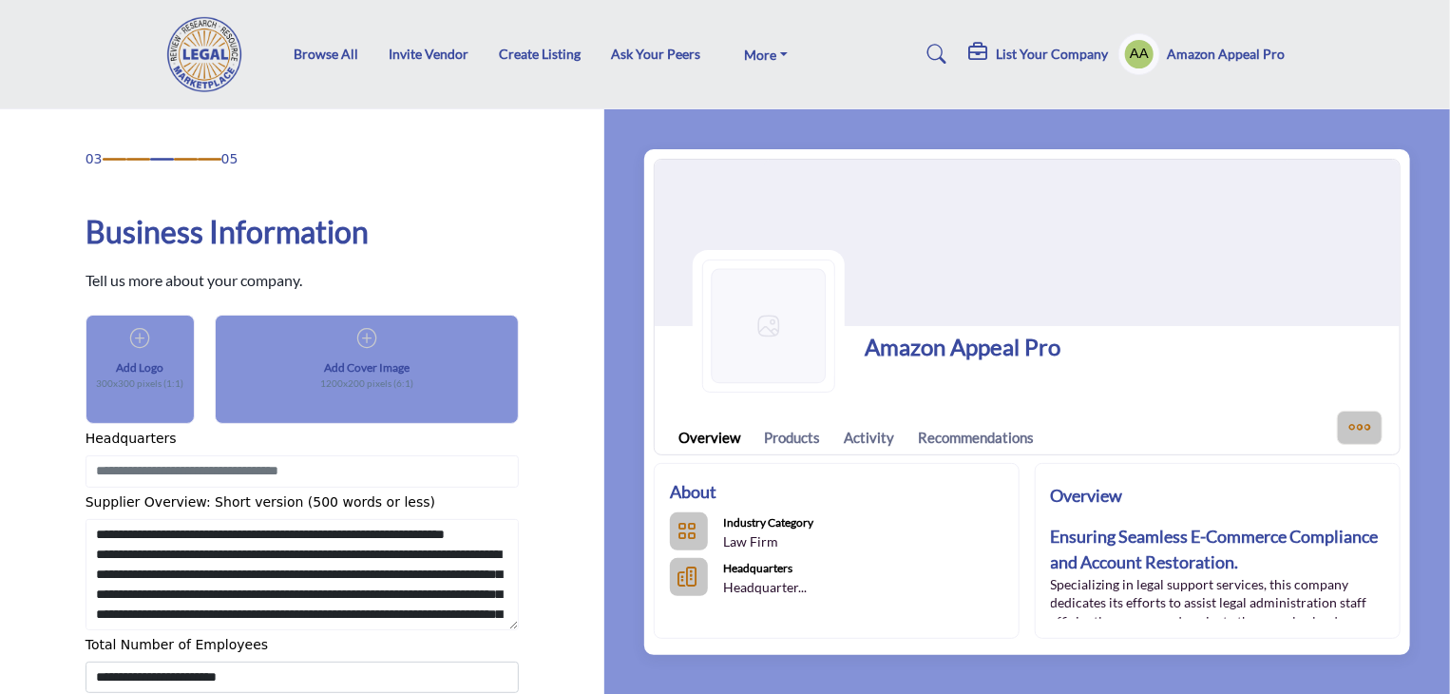
click at [150, 351] on div "Add Logo 300x300 pixels (1:1)" at bounding box center [140, 360] width 73 height 66
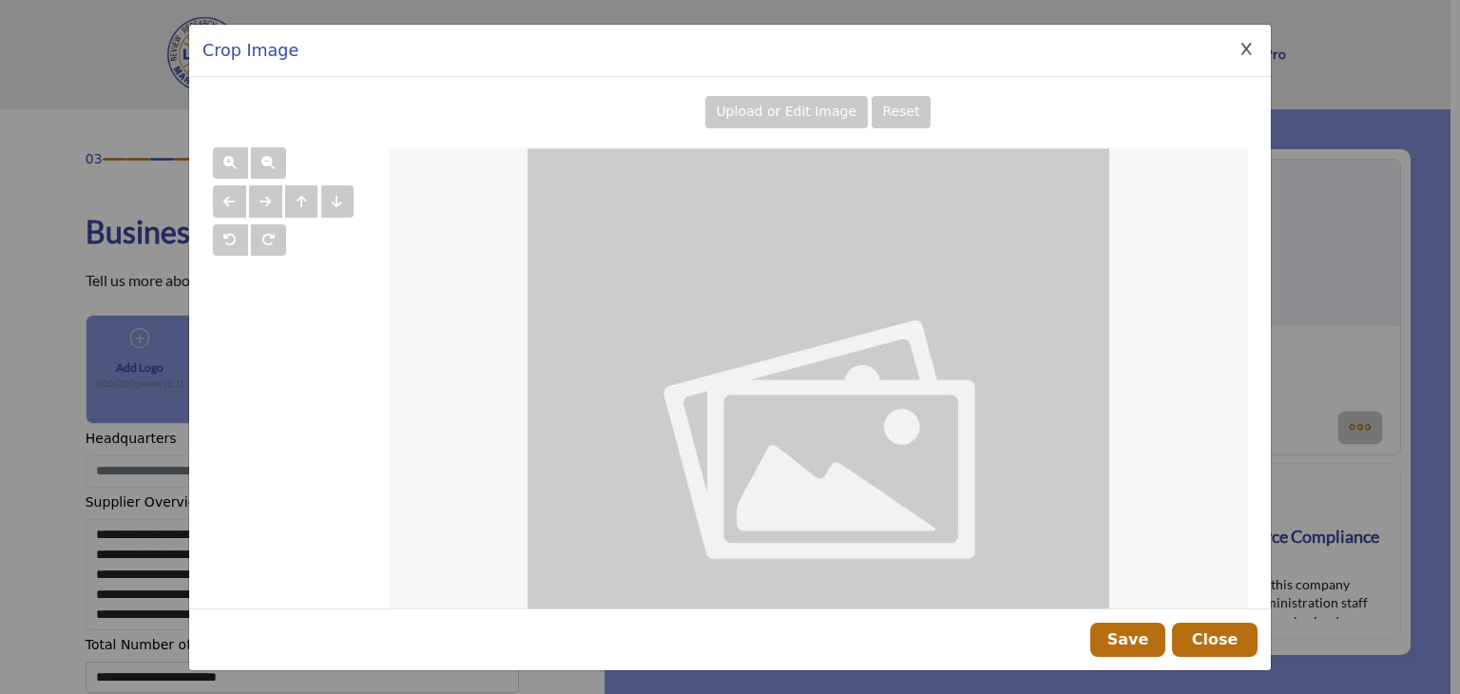
click at [809, 105] on span "Upload or Edit Image" at bounding box center [786, 111] width 141 height 15
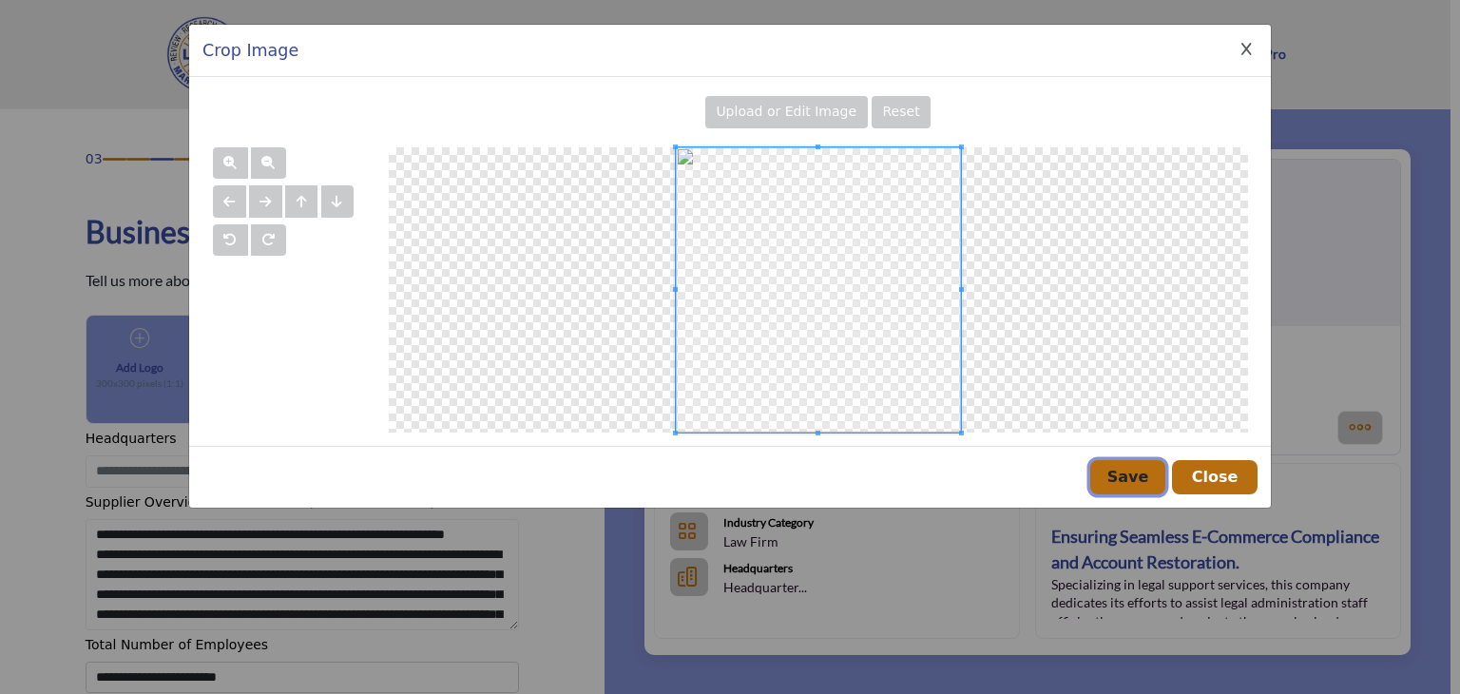
click at [1140, 465] on button "Save" at bounding box center [1127, 477] width 75 height 34
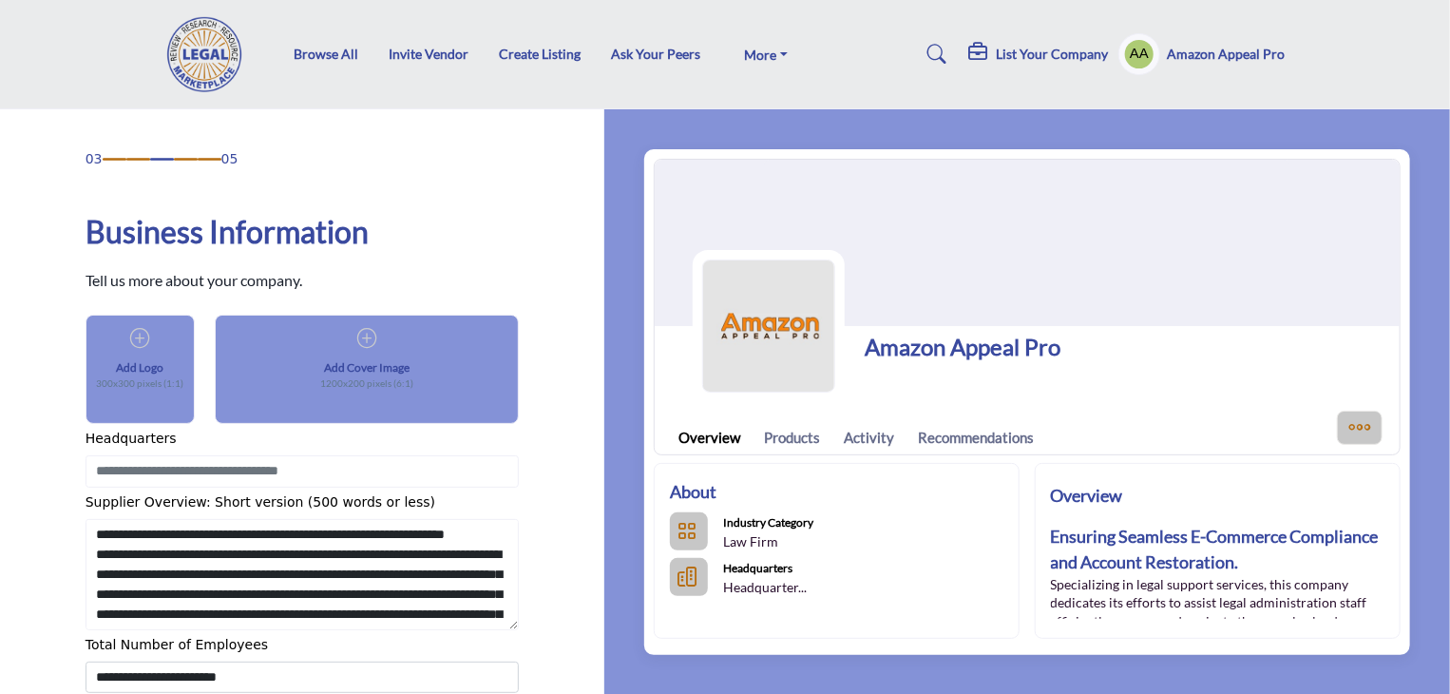
scroll to position [190, 0]
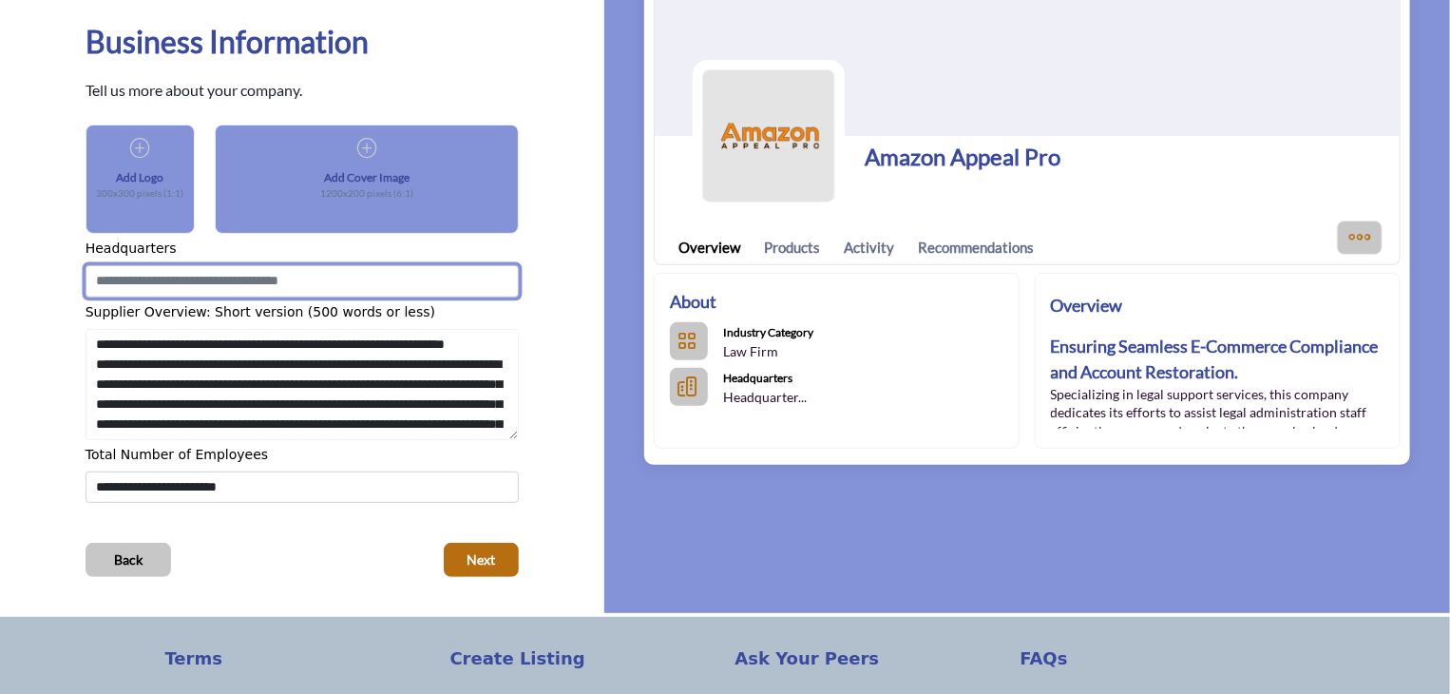
click at [256, 275] on input at bounding box center [302, 281] width 433 height 32
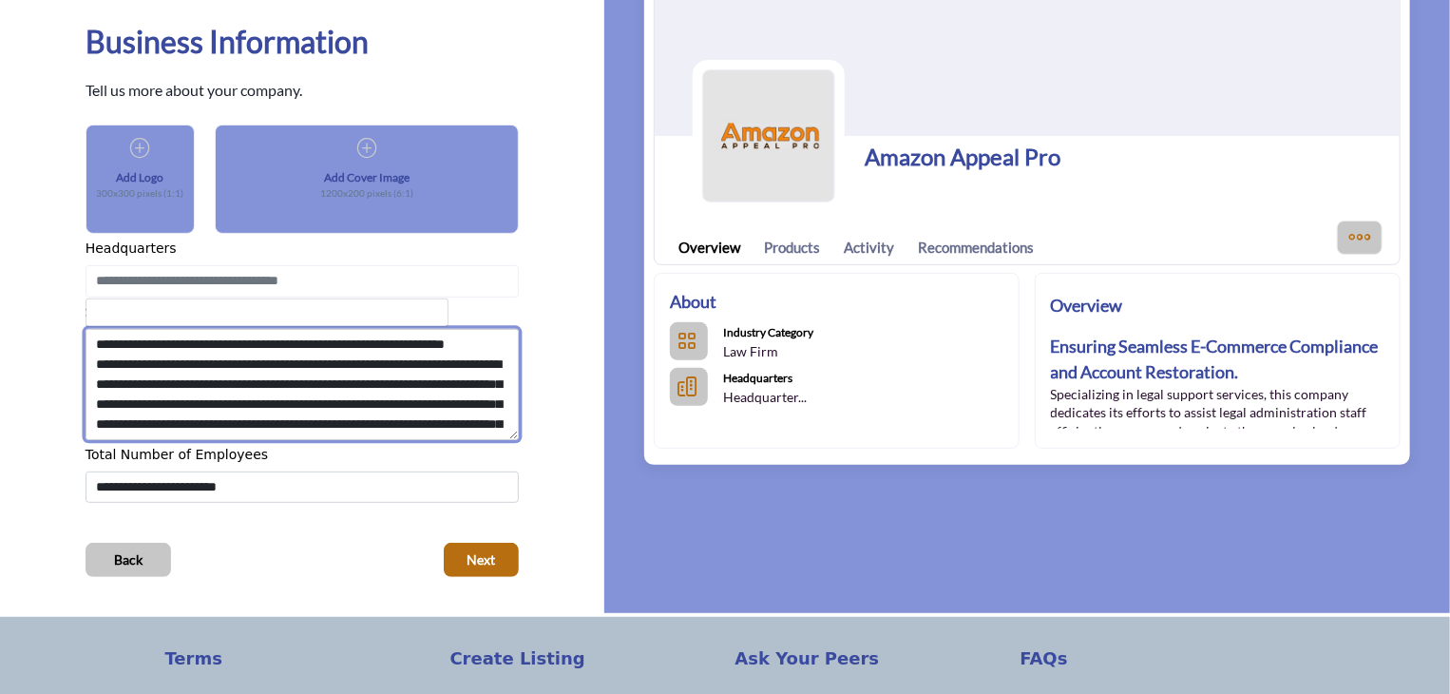
click at [182, 382] on textarea "Shortoverview" at bounding box center [303, 384] width 434 height 111
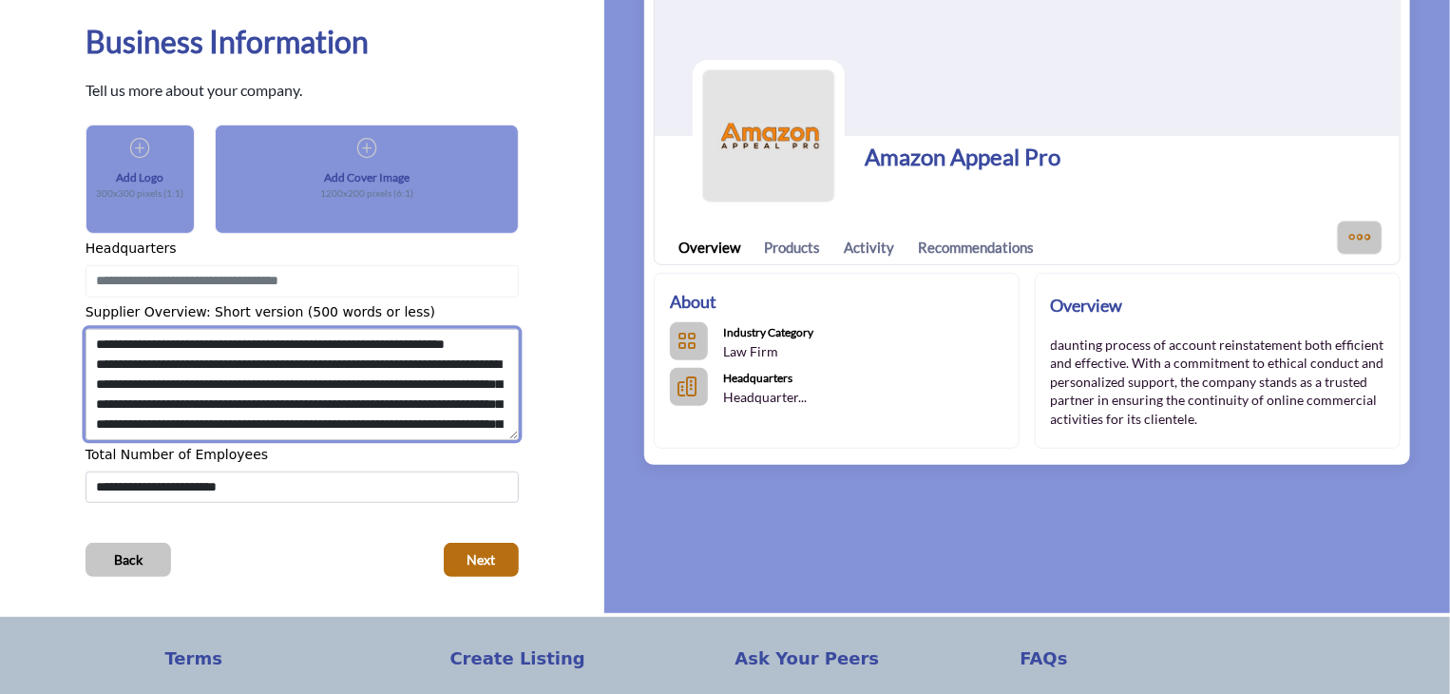
scroll to position [477, 0]
click at [392, 397] on textarea "Shortoverview" at bounding box center [303, 384] width 434 height 111
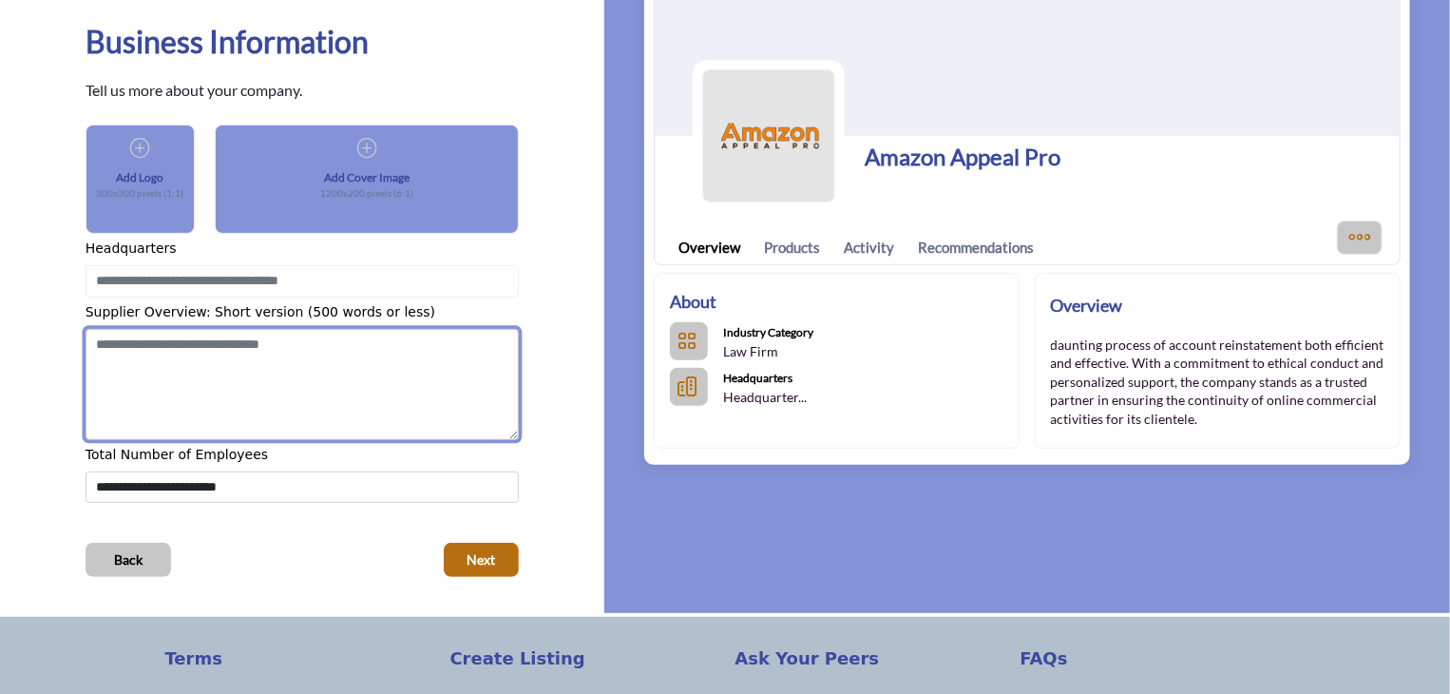
paste textarea "**********"
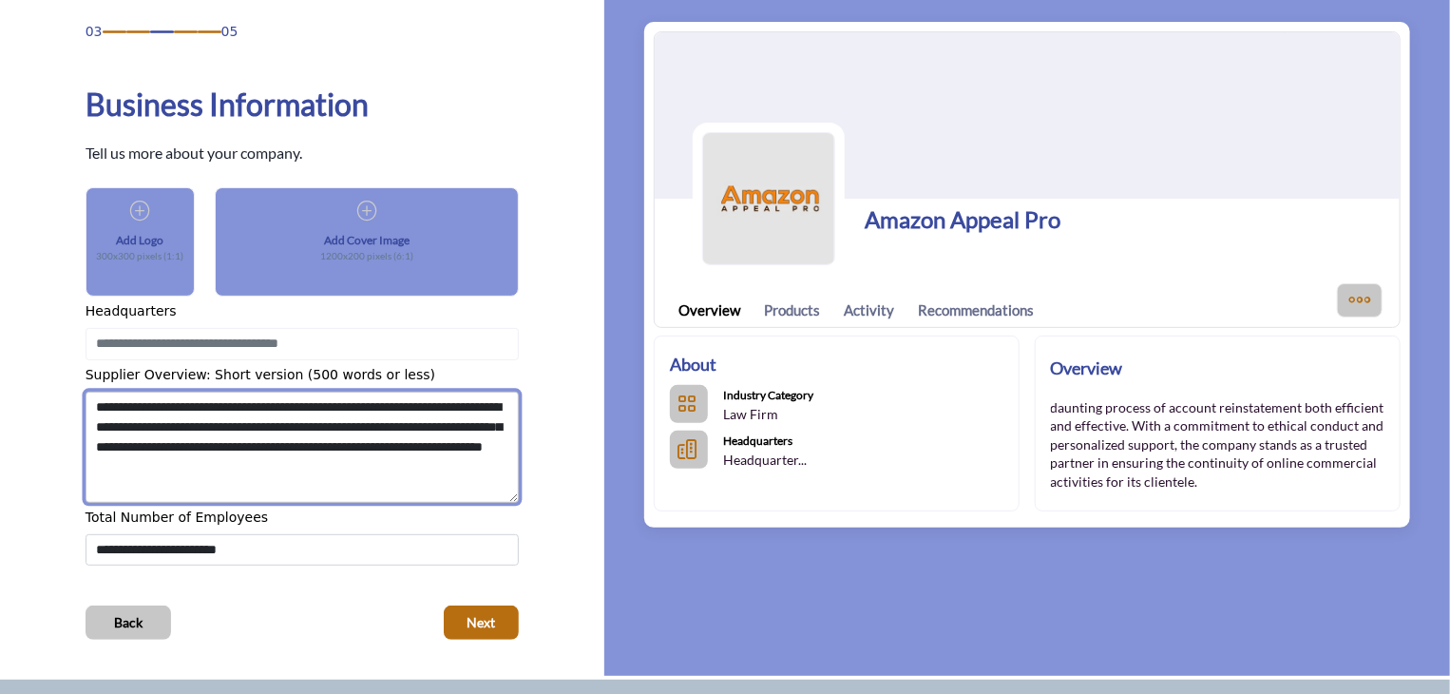
scroll to position [95, 0]
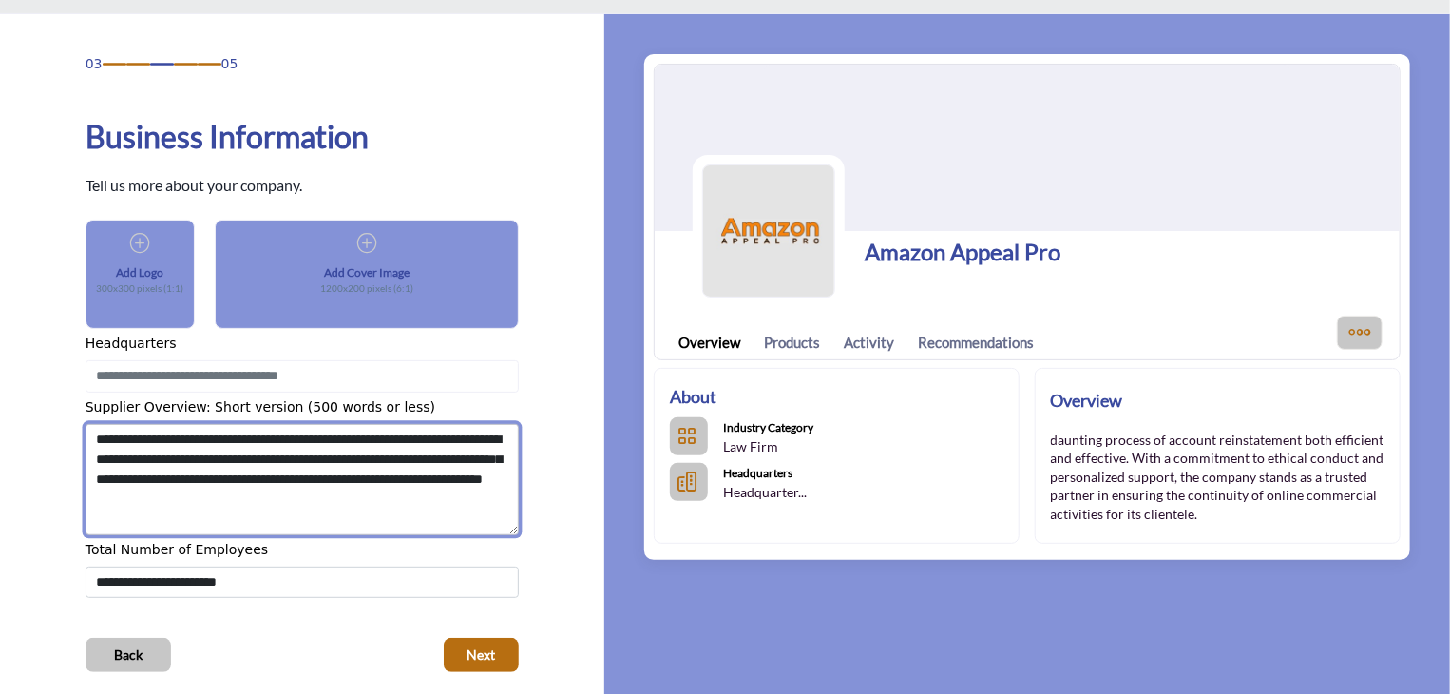
type textarea "**********"
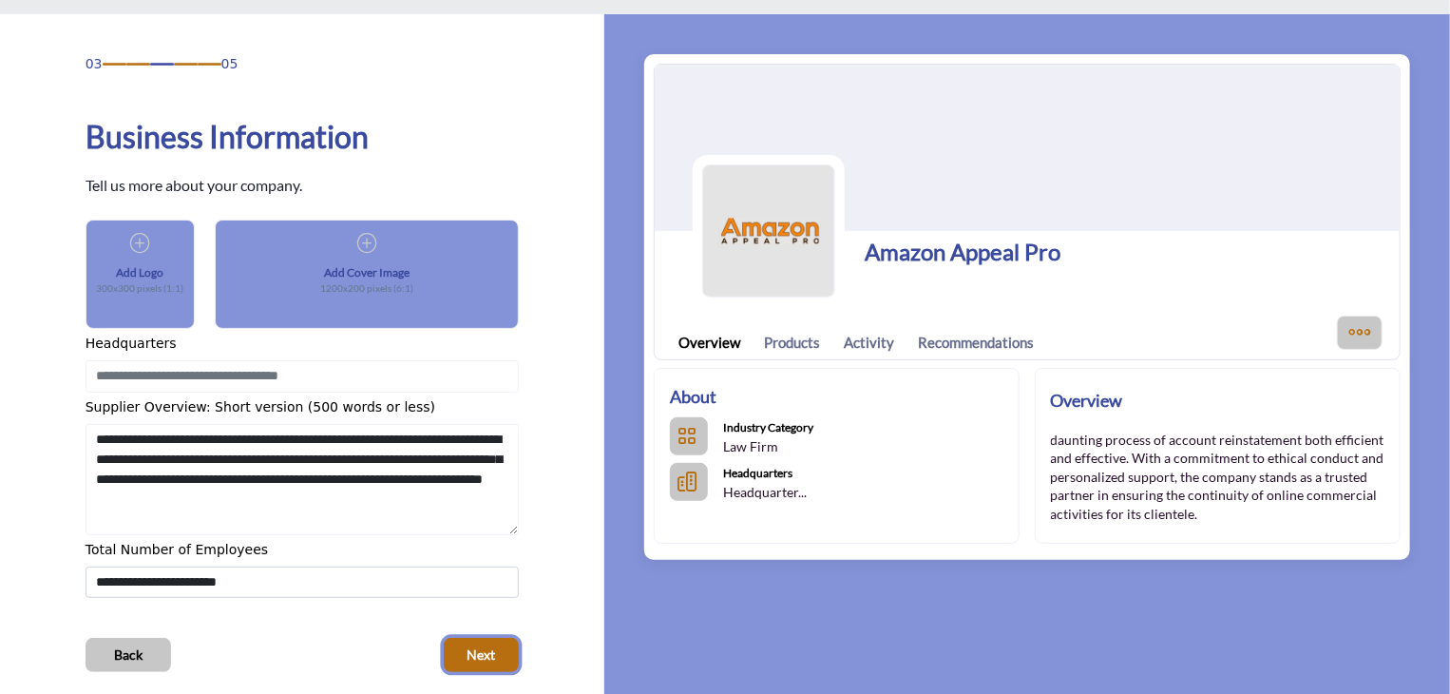
click at [492, 645] on span "Next" at bounding box center [482, 654] width 29 height 19
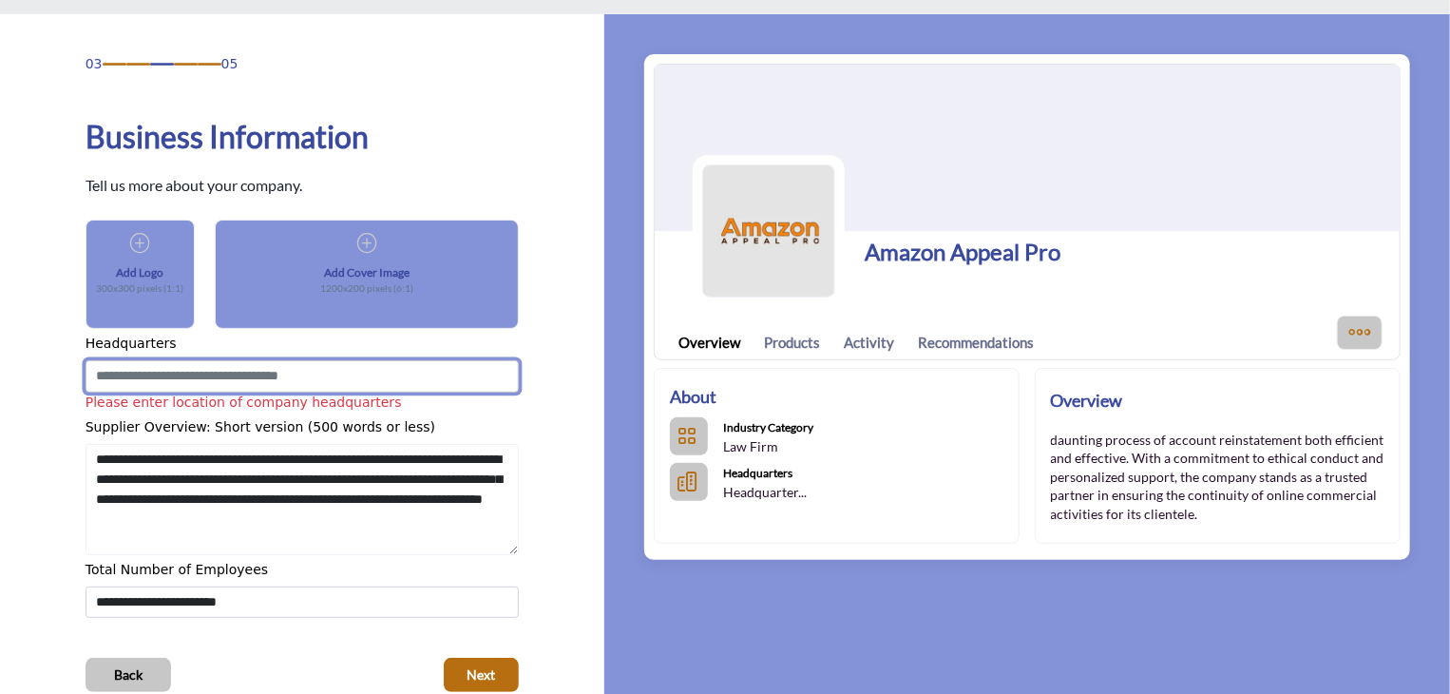
click at [184, 377] on input at bounding box center [302, 376] width 433 height 32
paste input "**********"
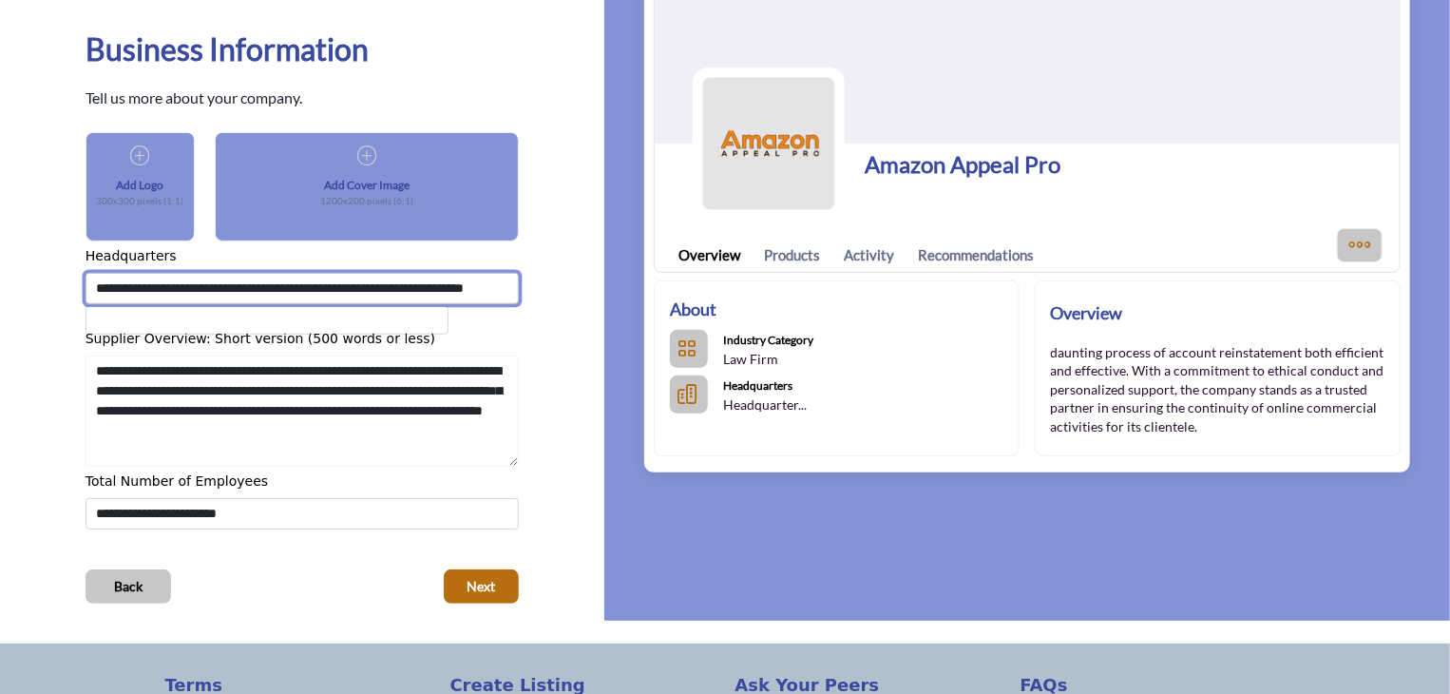
scroll to position [285, 0]
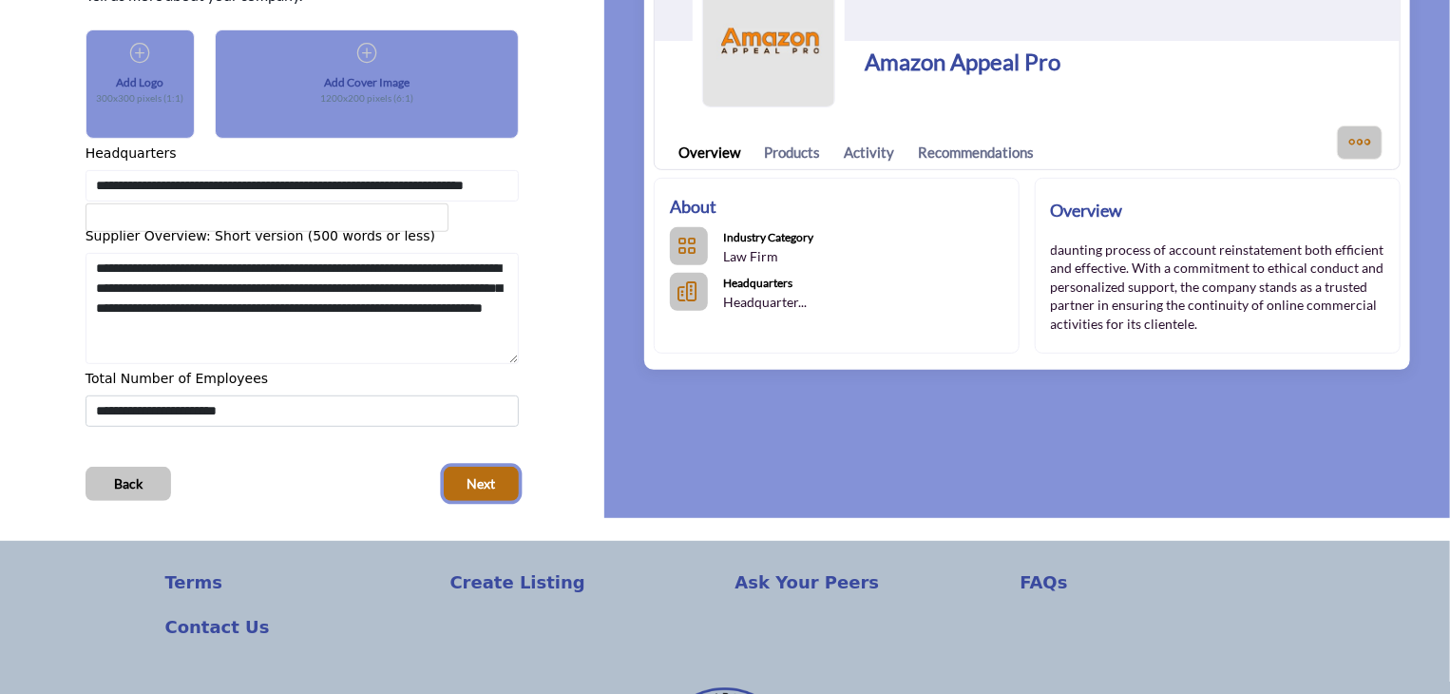
click at [482, 490] on span "Next" at bounding box center [482, 483] width 29 height 19
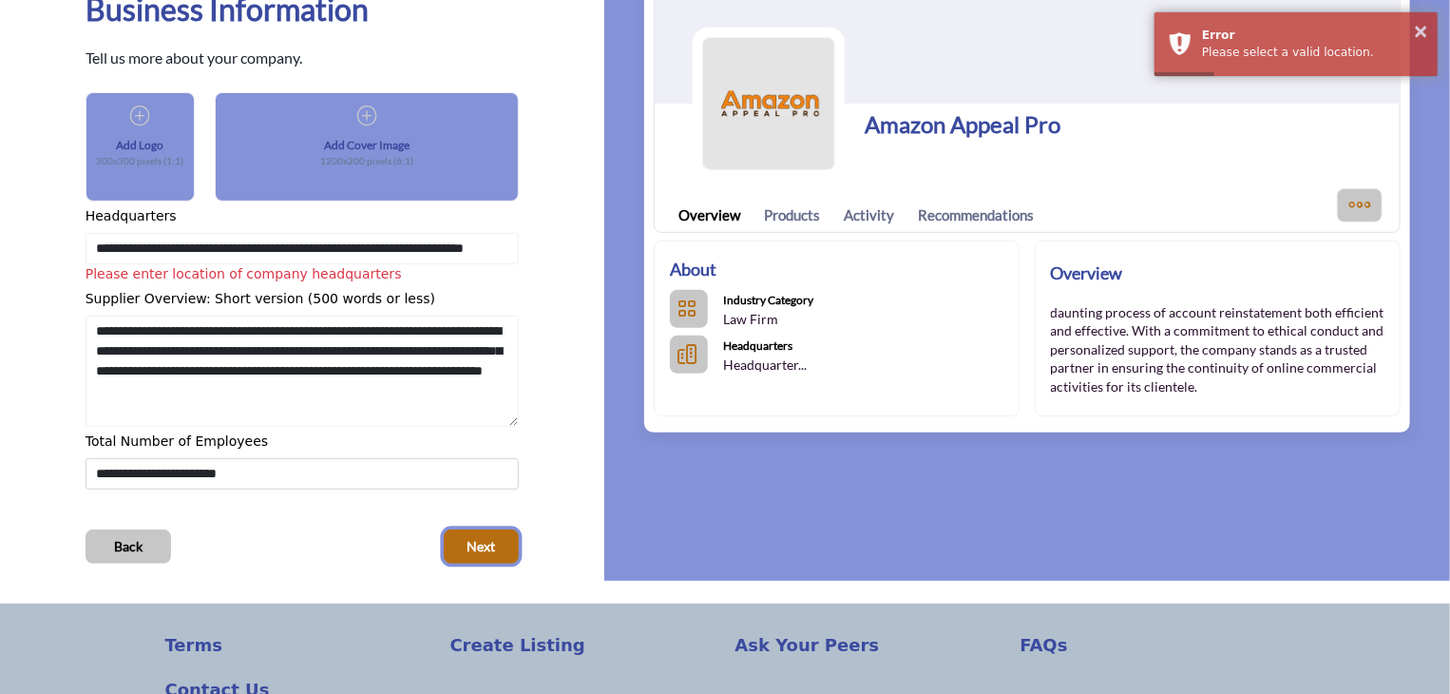
scroll to position [190, 0]
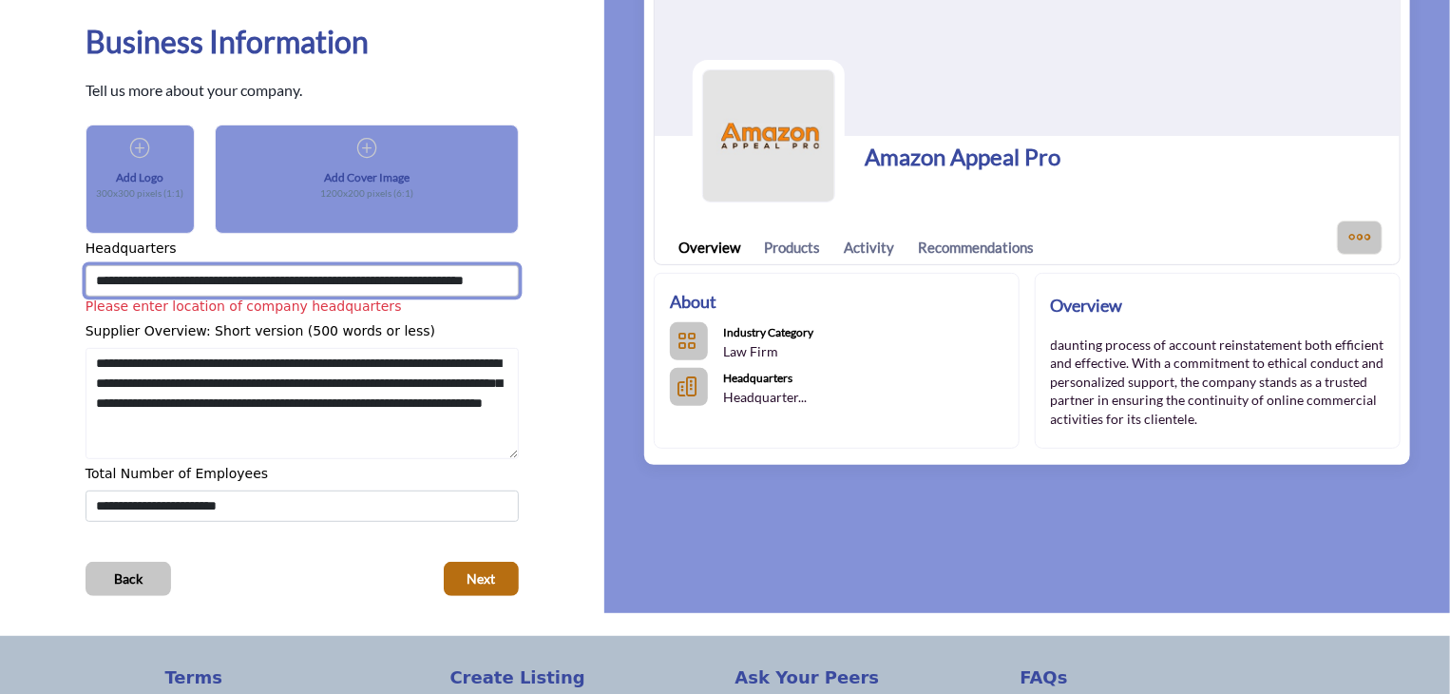
drag, startPoint x: 299, startPoint y: 279, endPoint x: 0, endPoint y: 269, distance: 299.5
click at [0, 269] on div "03 05 Business Information Tell us more about your company." at bounding box center [302, 277] width 604 height 717
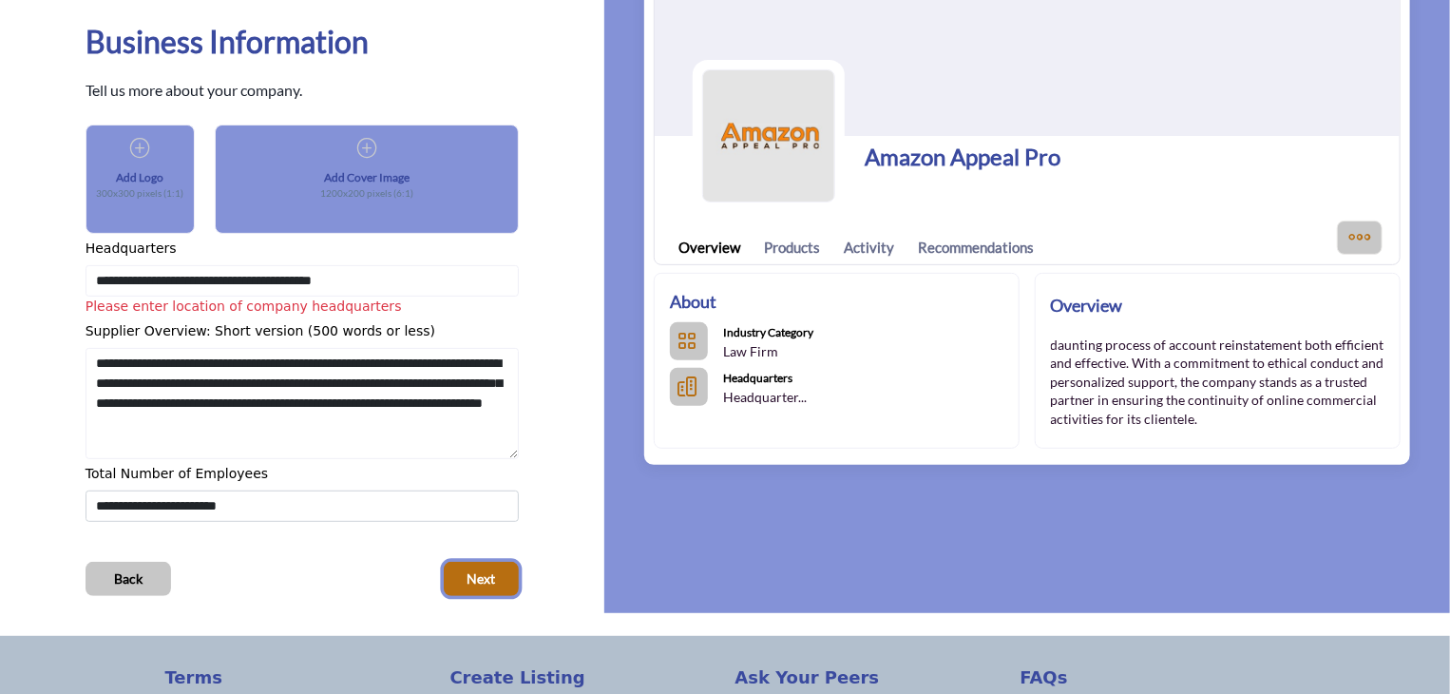
click at [492, 582] on span "Next" at bounding box center [482, 578] width 29 height 19
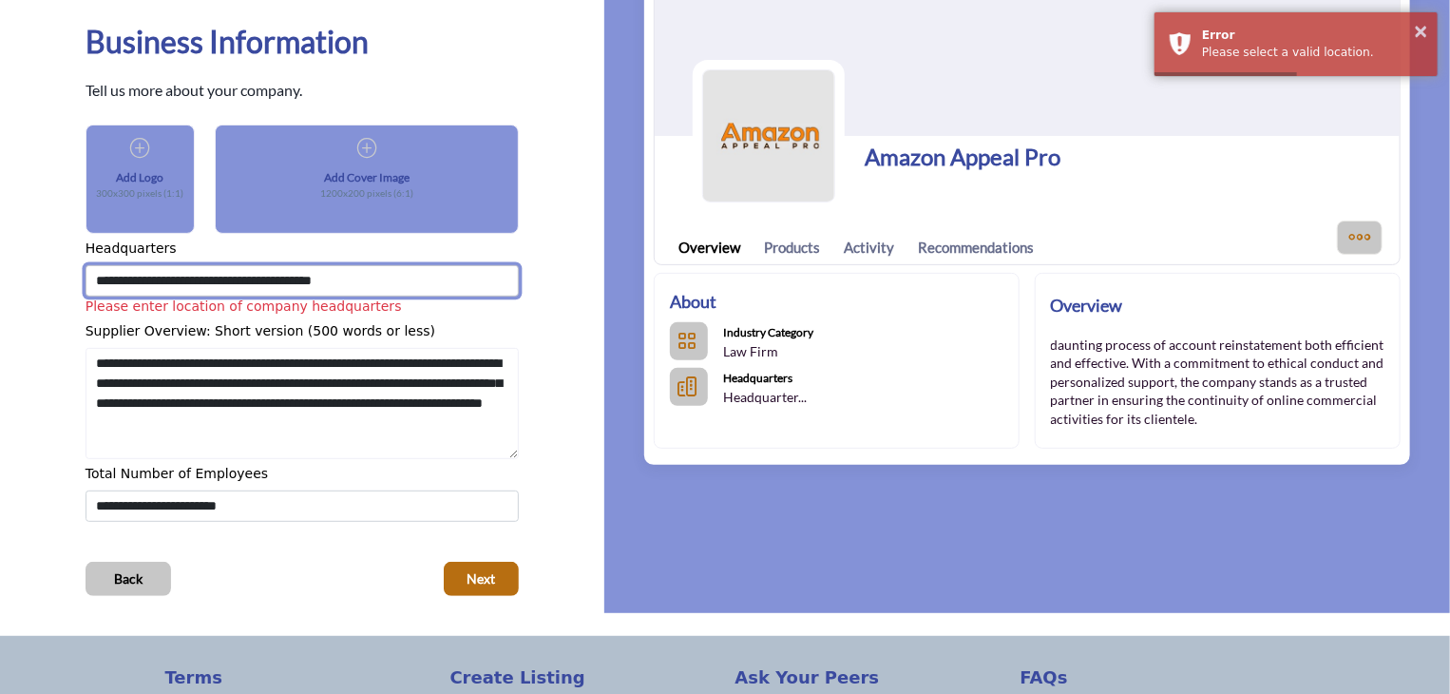
drag, startPoint x: 188, startPoint y: 282, endPoint x: 733, endPoint y: 298, distance: 544.8
click at [733, 298] on div "03 05 Business Information Add Logo Add Cover Image" at bounding box center [725, 277] width 1450 height 717
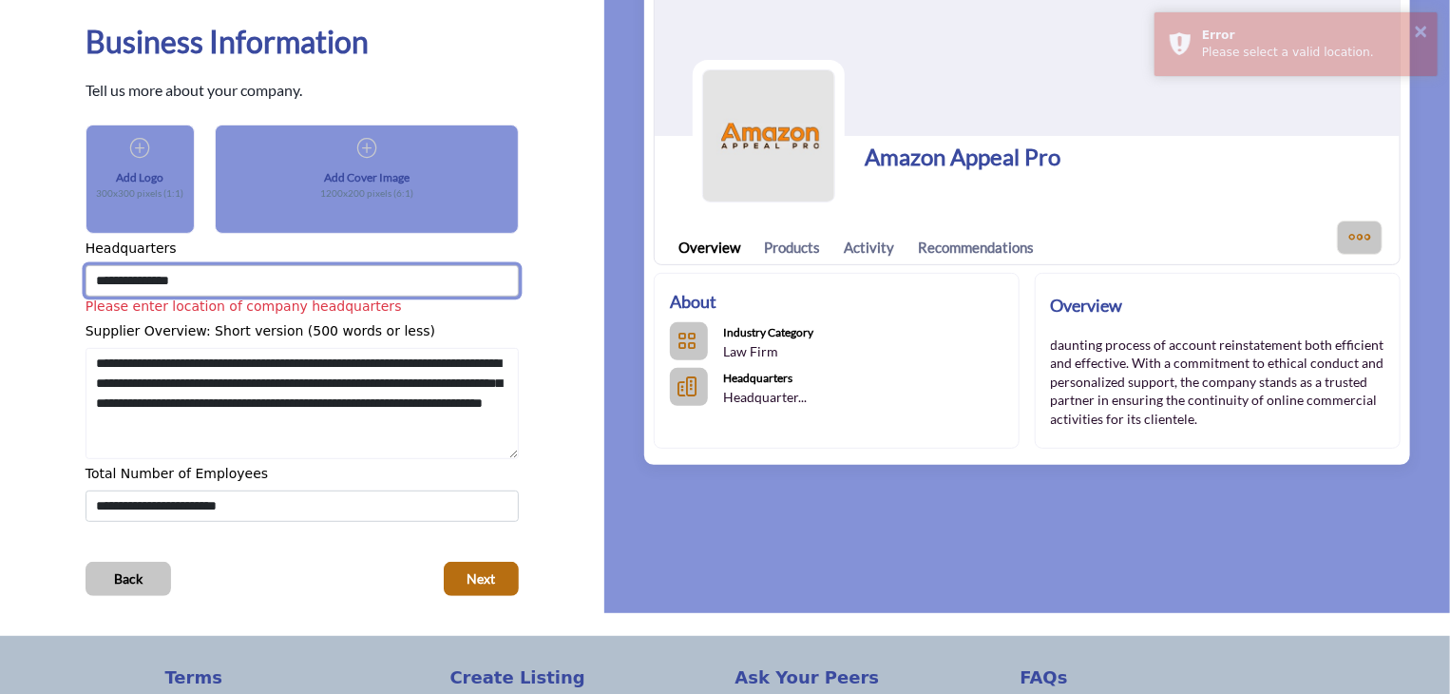
type input "**********"
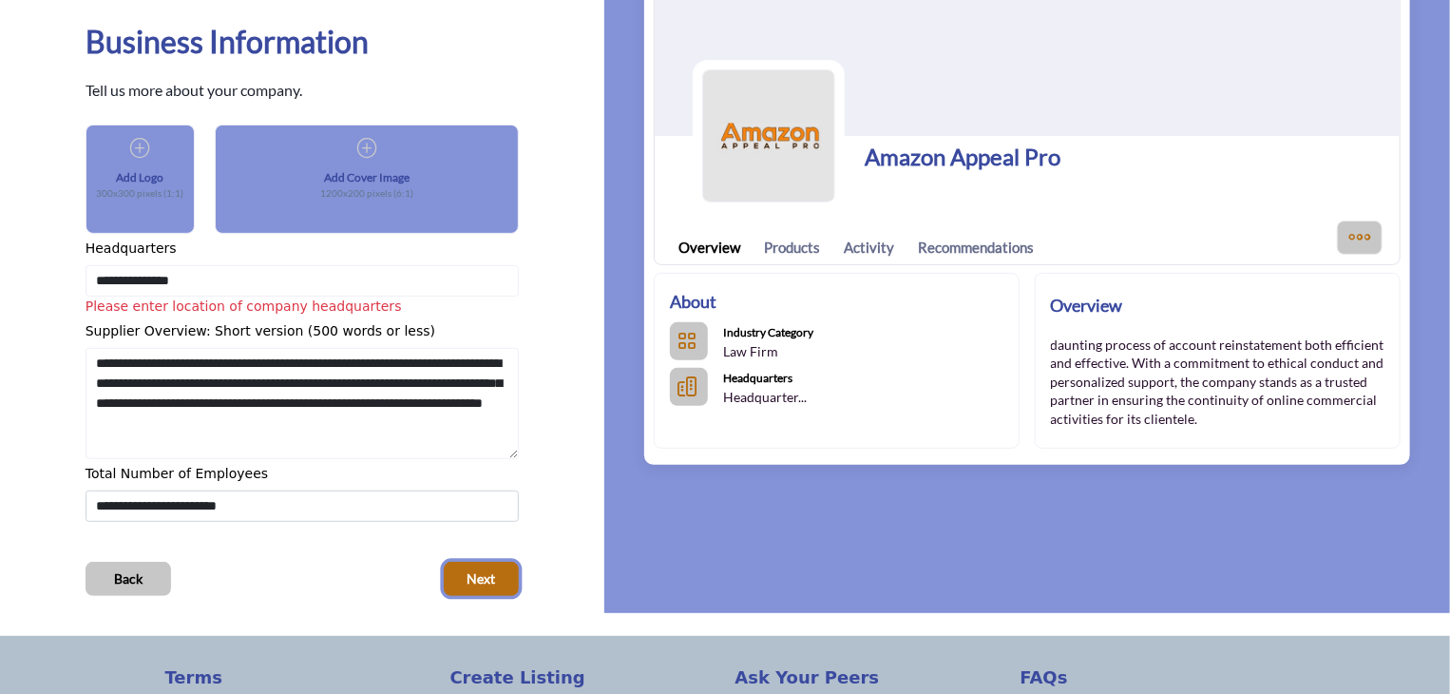
click at [498, 579] on button "Next" at bounding box center [481, 579] width 75 height 34
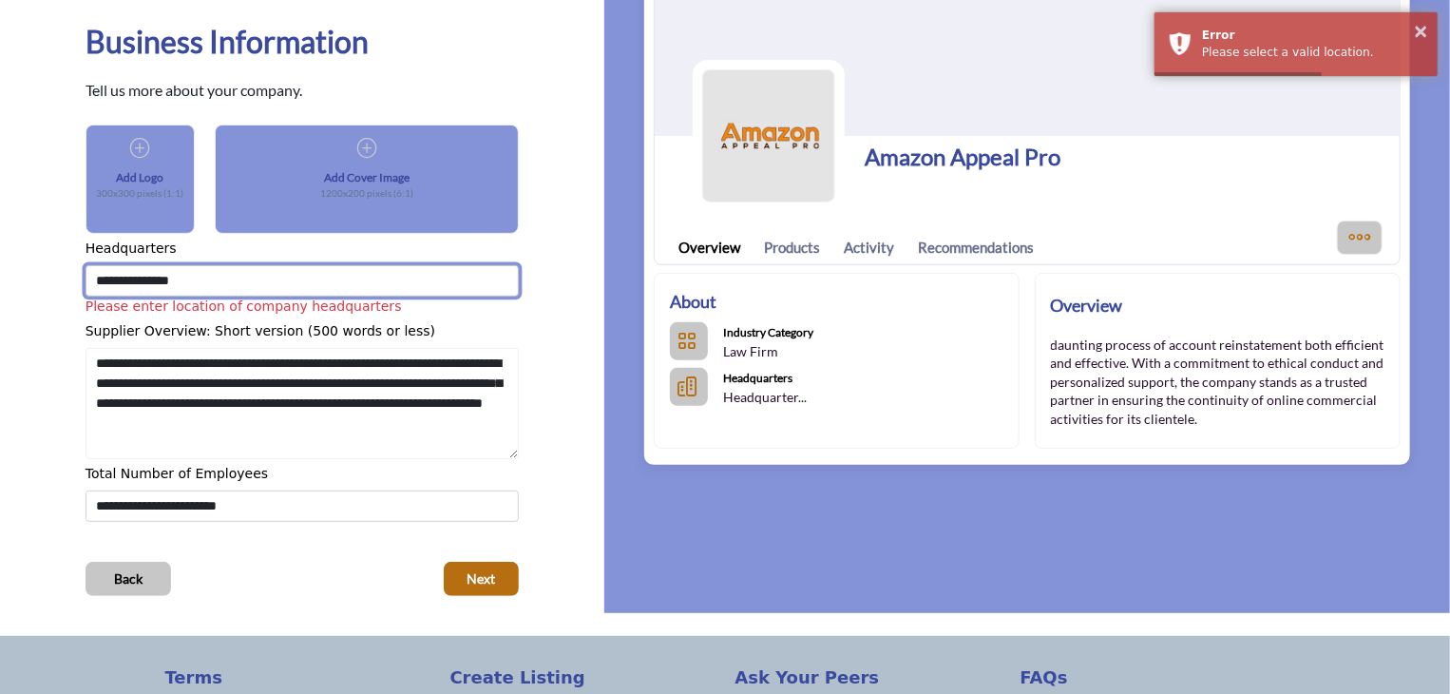
drag, startPoint x: 255, startPoint y: 278, endPoint x: 0, endPoint y: 263, distance: 255.1
click at [0, 263] on div "03 05 Business Information Tell us more about your company." at bounding box center [302, 277] width 604 height 717
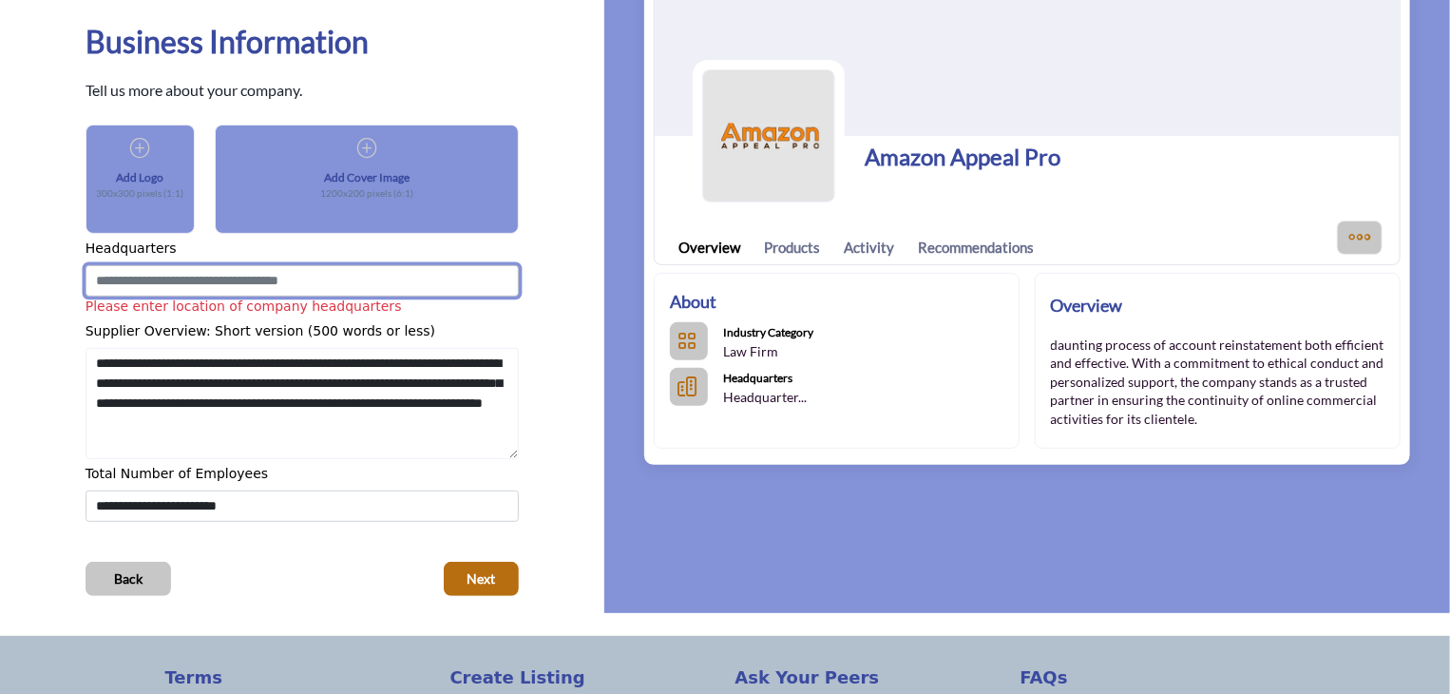
click at [373, 270] on input at bounding box center [303, 280] width 434 height 31
paste input "**********"
type input "**********"
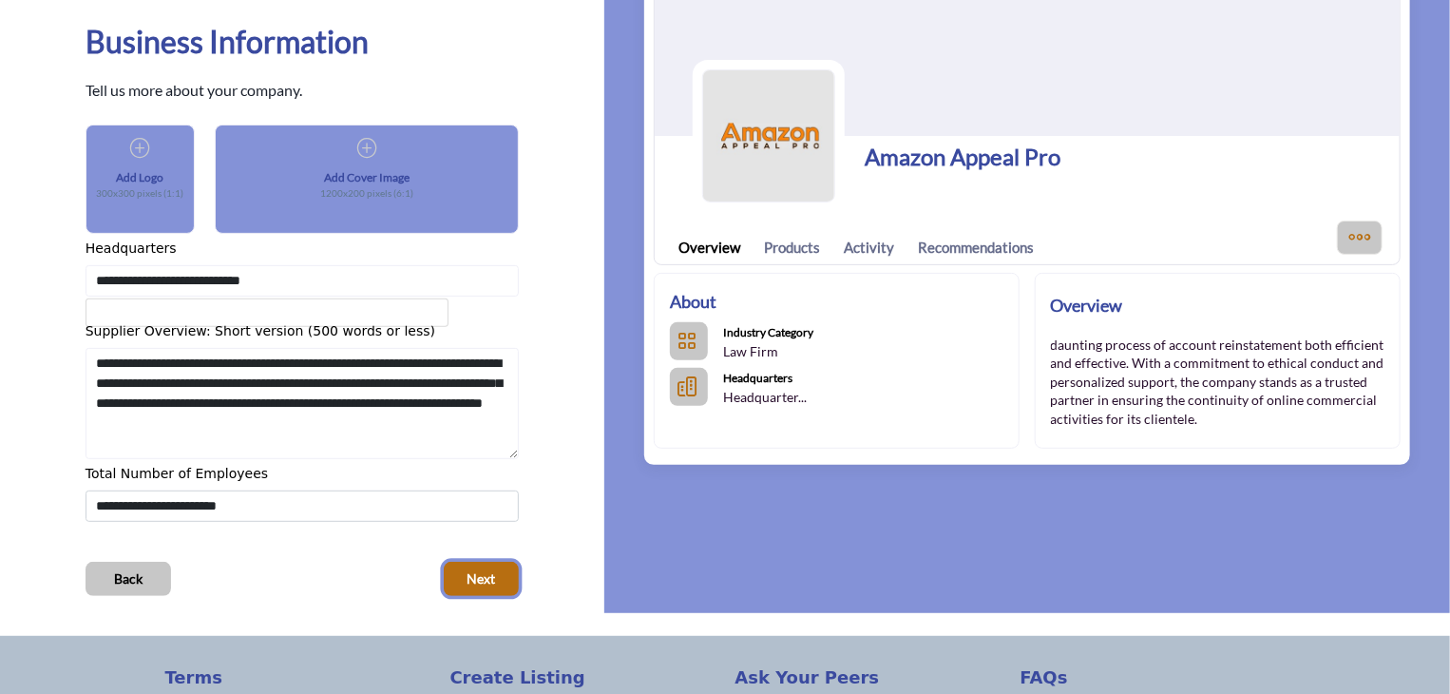
click at [475, 562] on button "Next" at bounding box center [481, 579] width 75 height 34
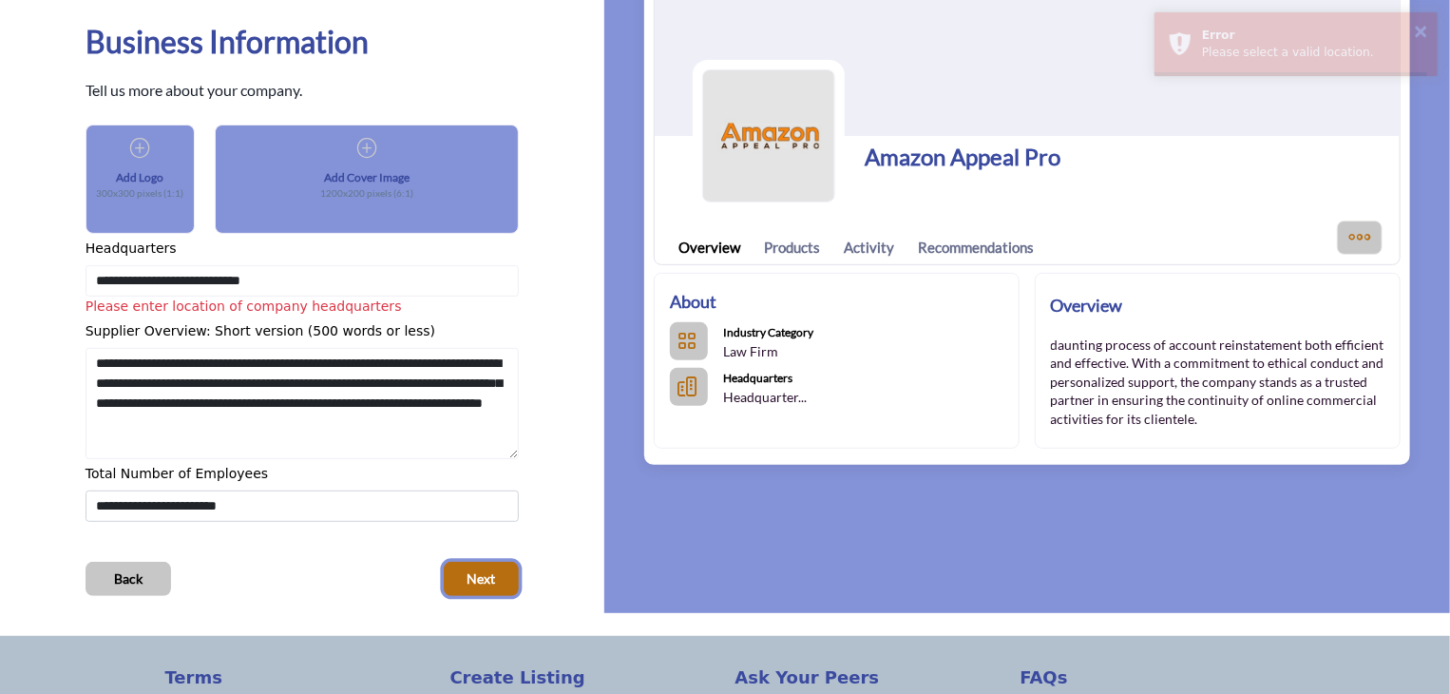
click at [486, 579] on span "Next" at bounding box center [482, 578] width 29 height 19
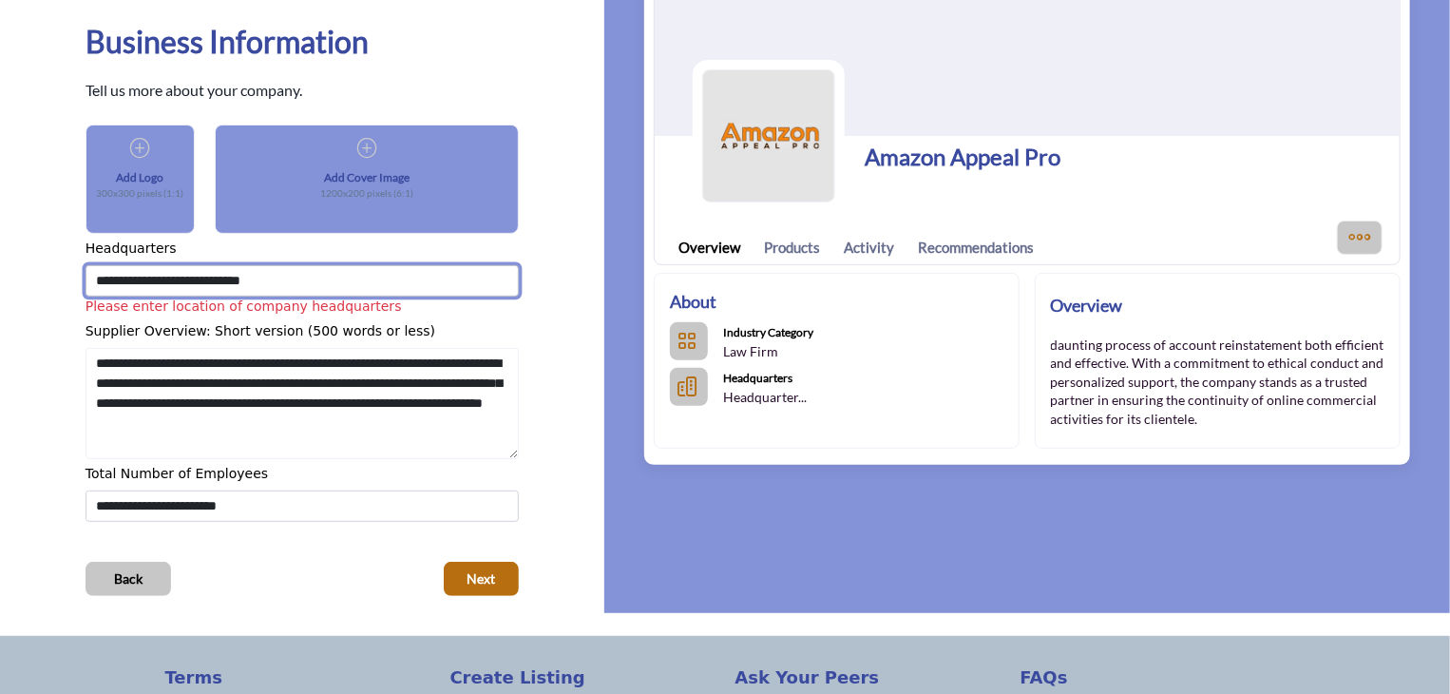
drag, startPoint x: 323, startPoint y: 279, endPoint x: 0, endPoint y: 341, distance: 329.0
click at [0, 341] on div "03 05 Business Information Tell us more about your company." at bounding box center [302, 277] width 604 height 717
paste input
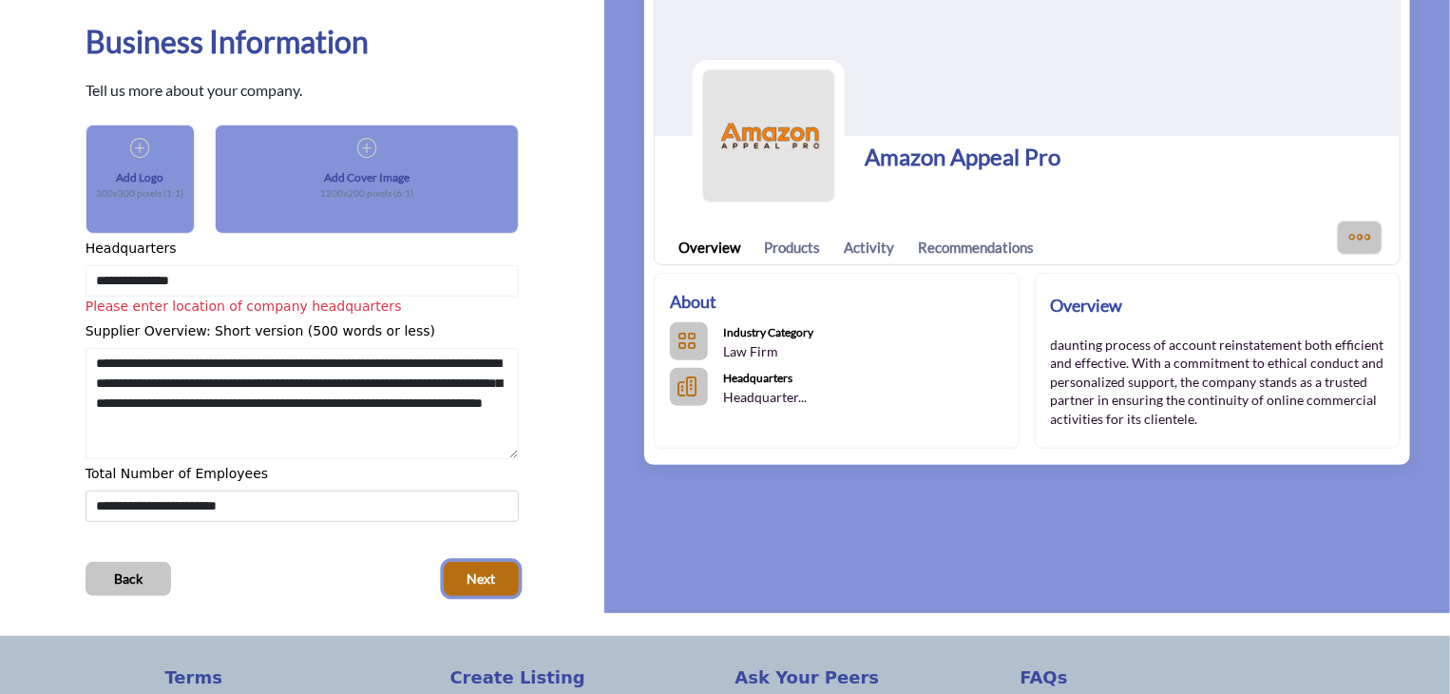
click at [481, 574] on span "Next" at bounding box center [482, 578] width 29 height 19
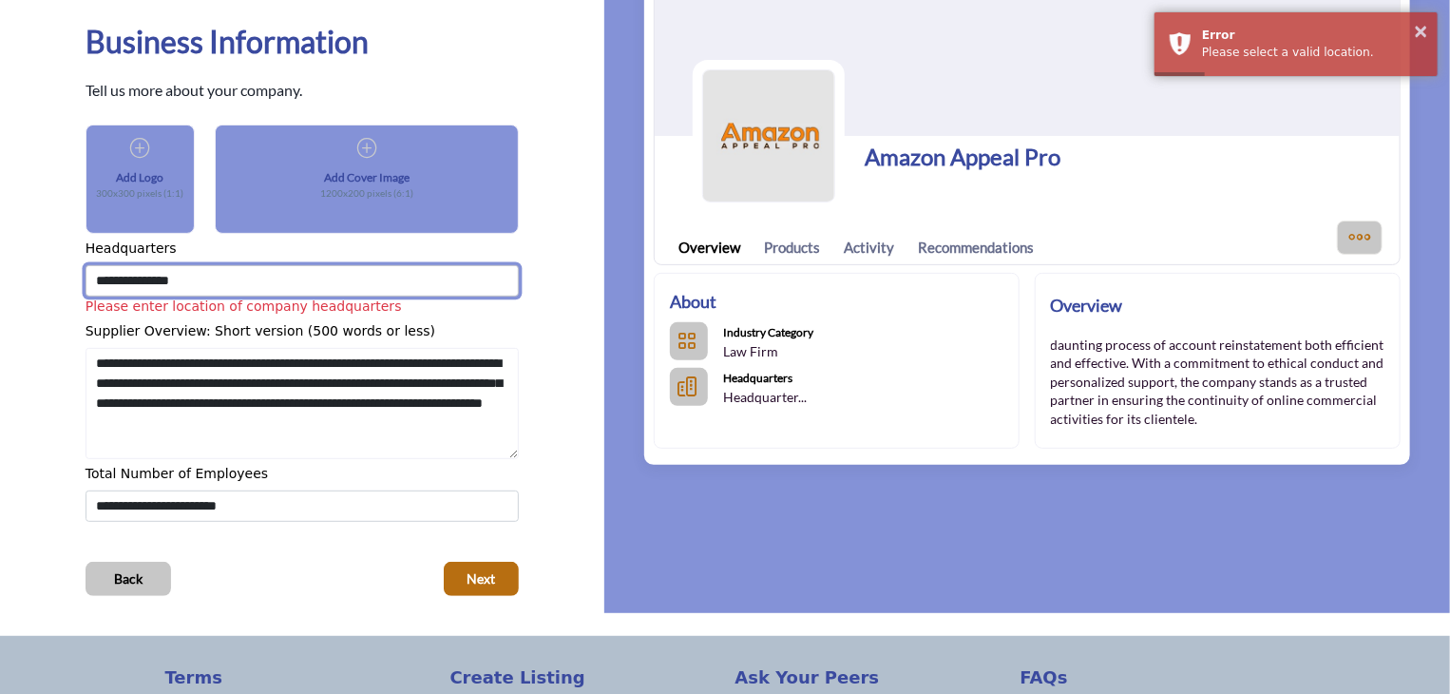
drag, startPoint x: 212, startPoint y: 284, endPoint x: 3, endPoint y: 274, distance: 209.3
click at [3, 274] on div "03 05 Business Information Tell us more about your company." at bounding box center [302, 277] width 604 height 717
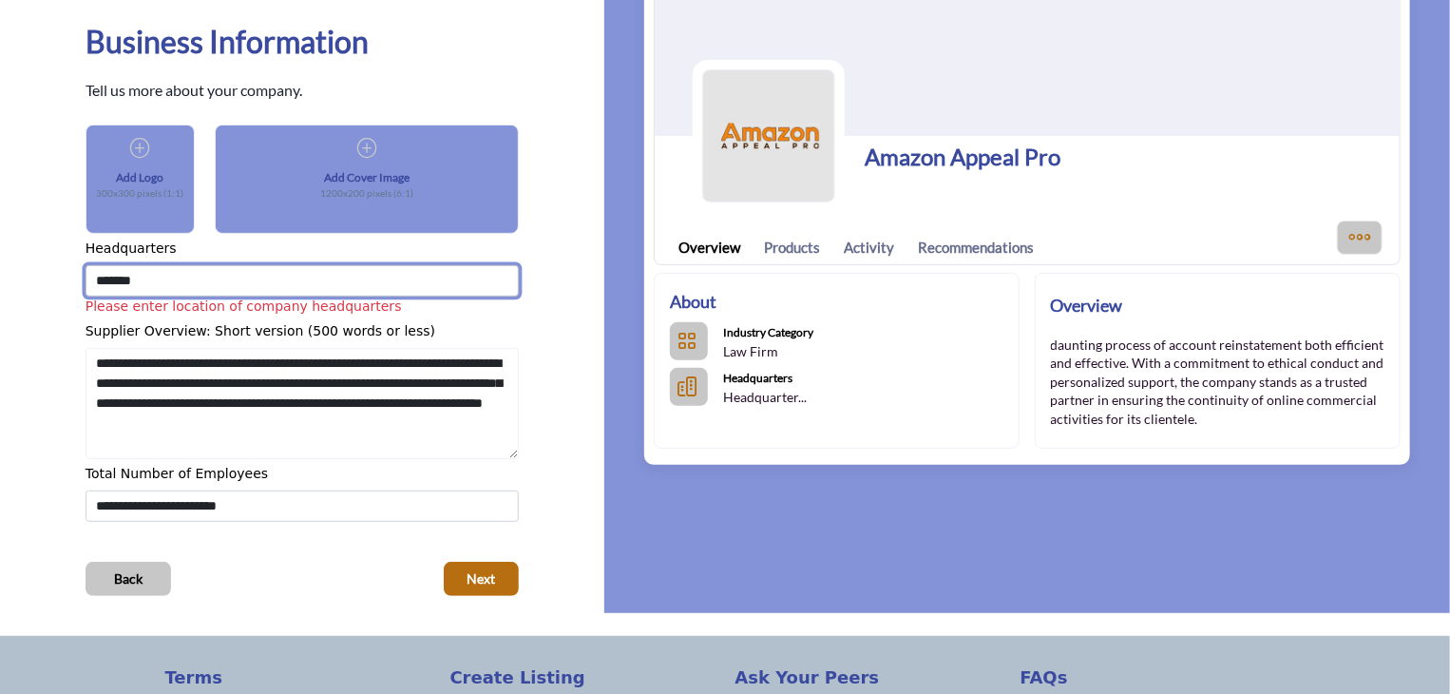
click at [444, 562] on button "Next" at bounding box center [481, 579] width 75 height 34
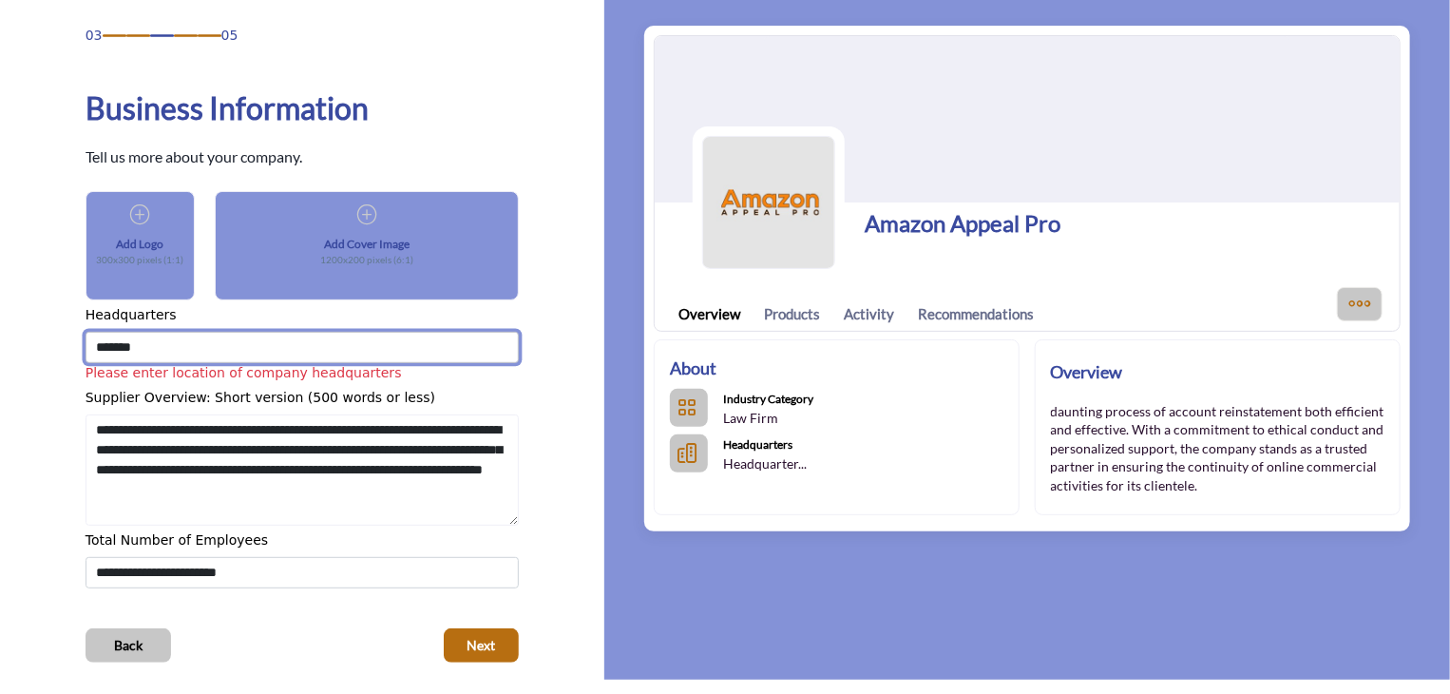
scroll to position [157, 0]
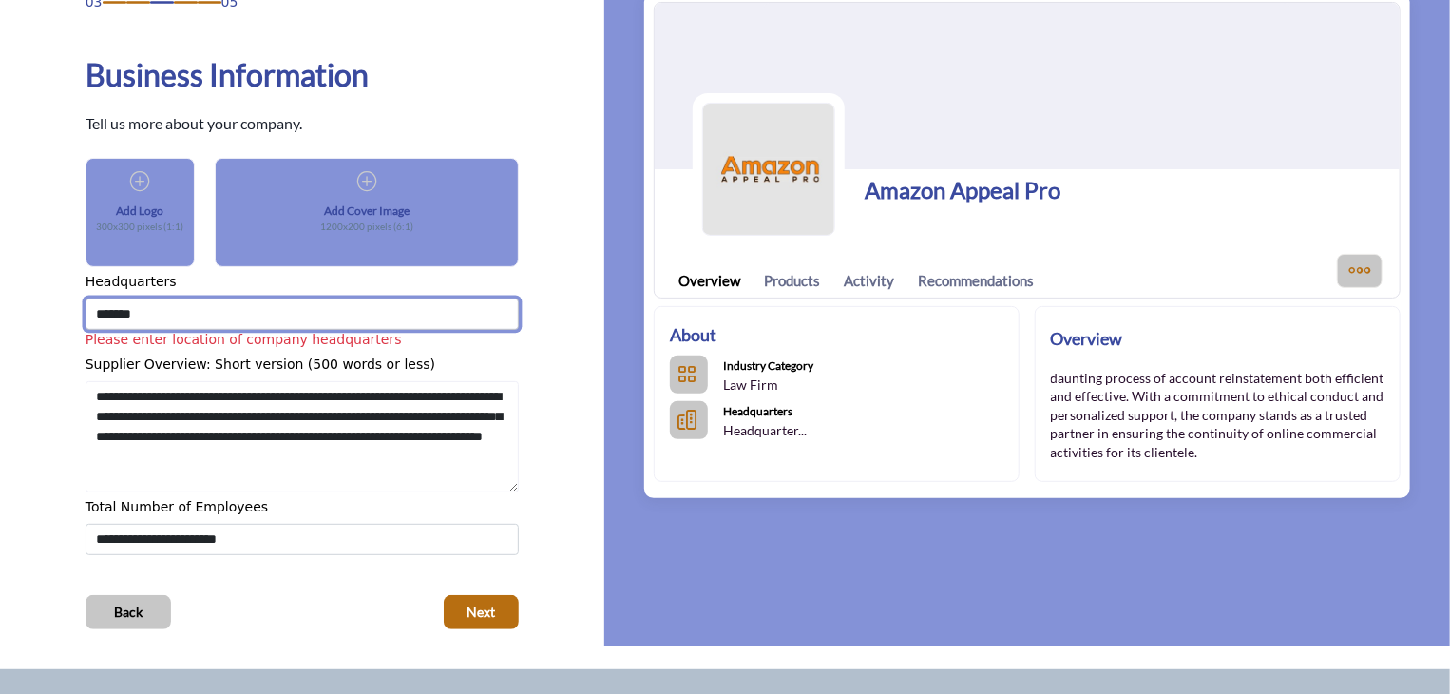
drag, startPoint x: 226, startPoint y: 306, endPoint x: 0, endPoint y: 332, distance: 227.6
click at [0, 332] on div "03 05 Business Information Tell us more about your company." at bounding box center [302, 310] width 604 height 717
click at [444, 595] on button "Next" at bounding box center [481, 612] width 75 height 34
type input "*"
